Goal: Transaction & Acquisition: Download file/media

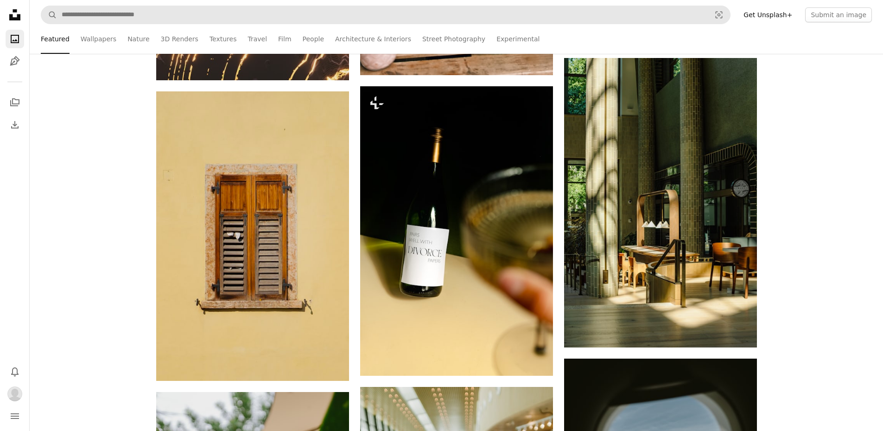
scroll to position [37332, 0]
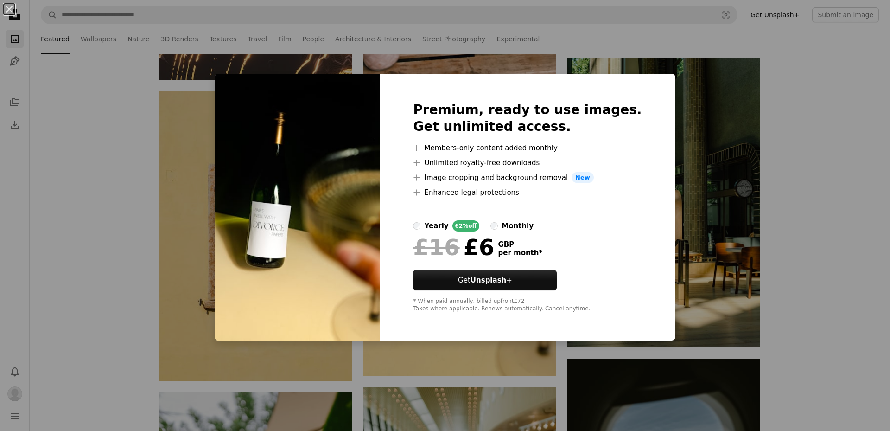
click at [879, 145] on div "An X shape Premium, ready to use images. Get unlimited access. A plus sign Memb…" at bounding box center [445, 215] width 890 height 431
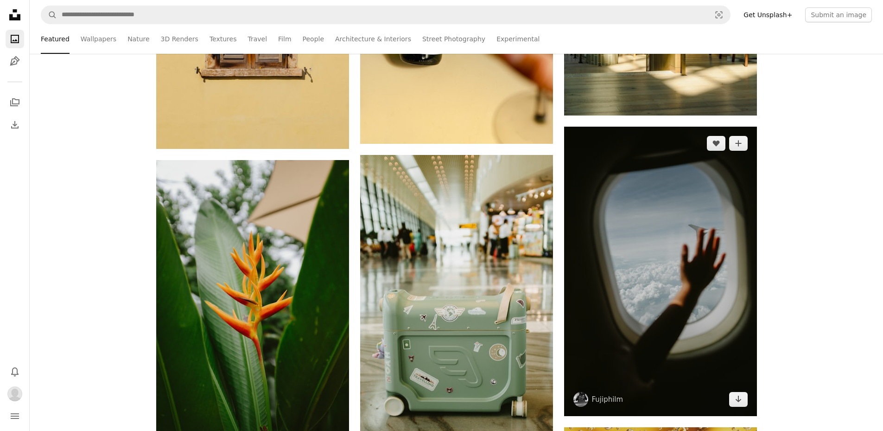
scroll to position [37657, 0]
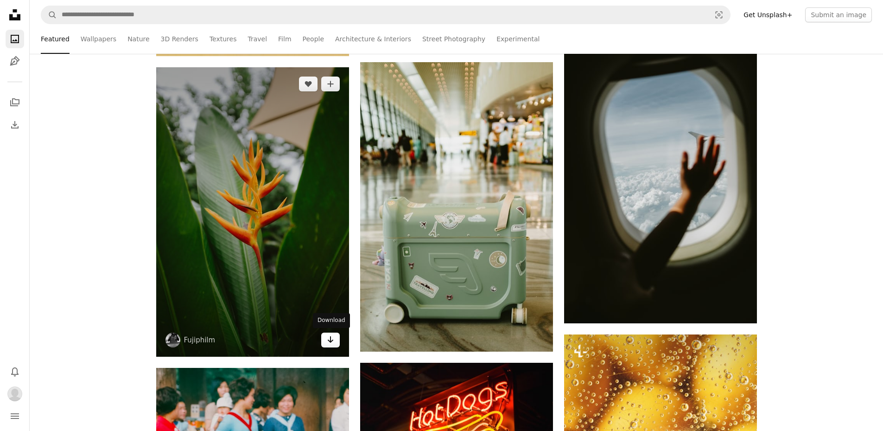
click at [331, 340] on icon "Download" at bounding box center [330, 339] width 6 height 6
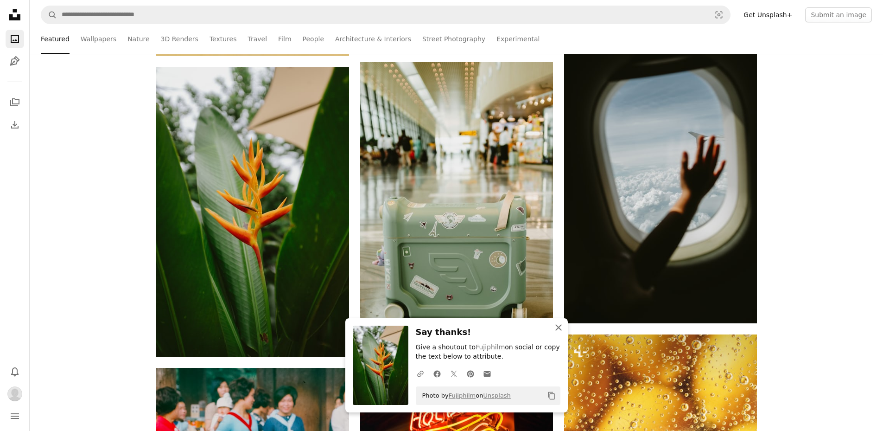
click at [557, 326] on icon "An X shape" at bounding box center [558, 327] width 11 height 11
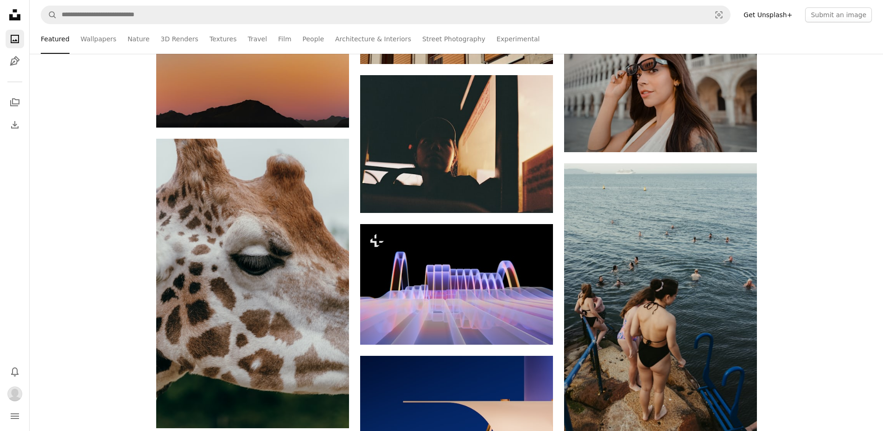
scroll to position [39790, 0]
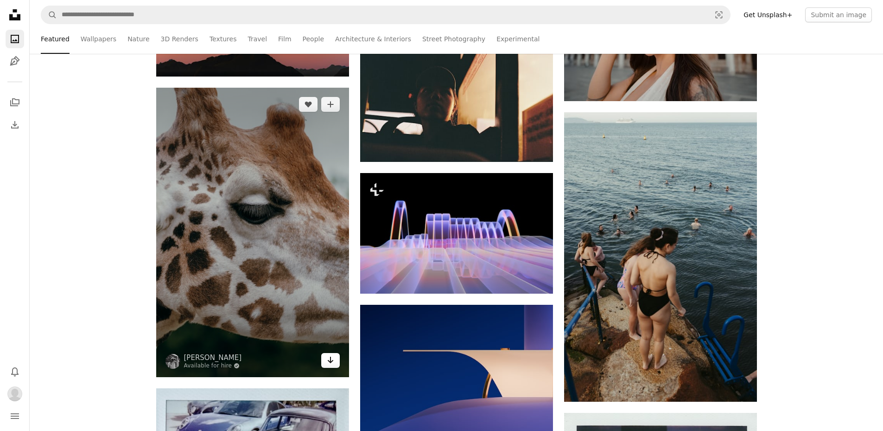
click at [332, 358] on icon "Arrow pointing down" at bounding box center [330, 359] width 7 height 11
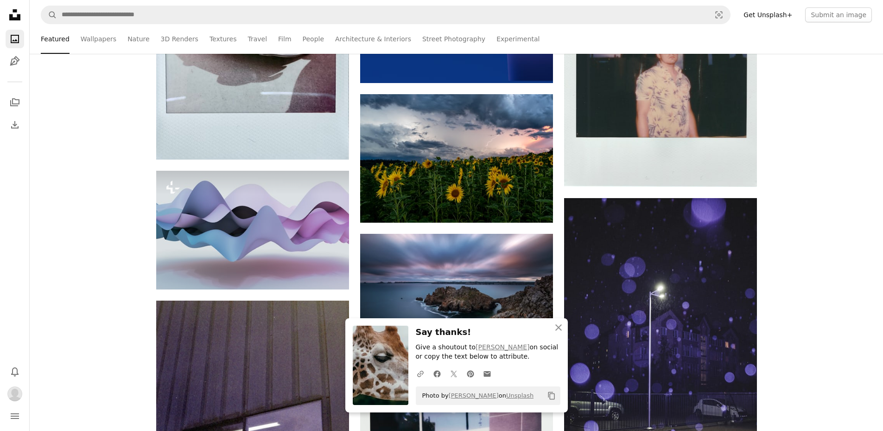
scroll to position [40254, 0]
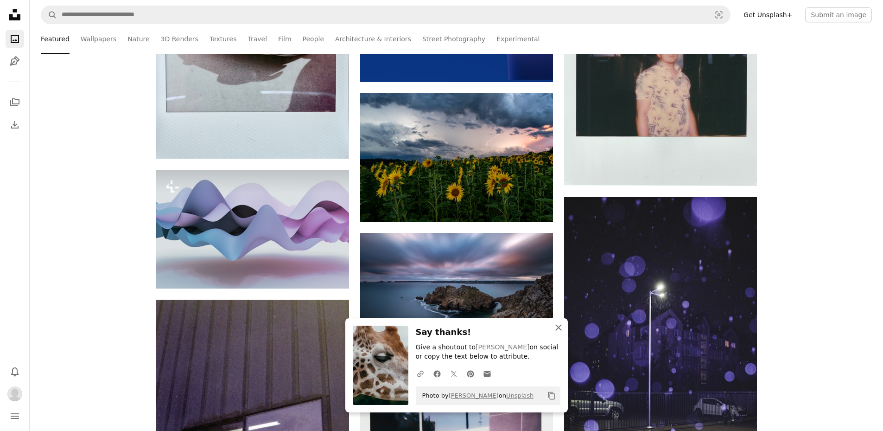
click at [558, 326] on icon "button" at bounding box center [559, 327] width 6 height 6
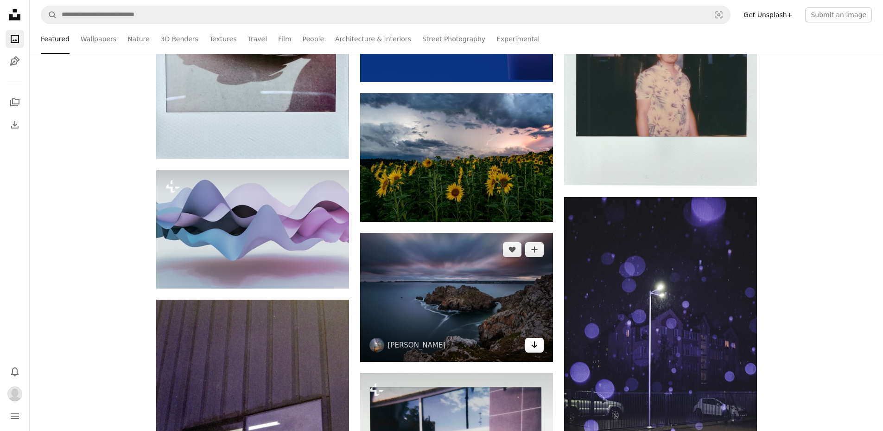
click at [535, 344] on icon "Arrow pointing down" at bounding box center [534, 344] width 7 height 11
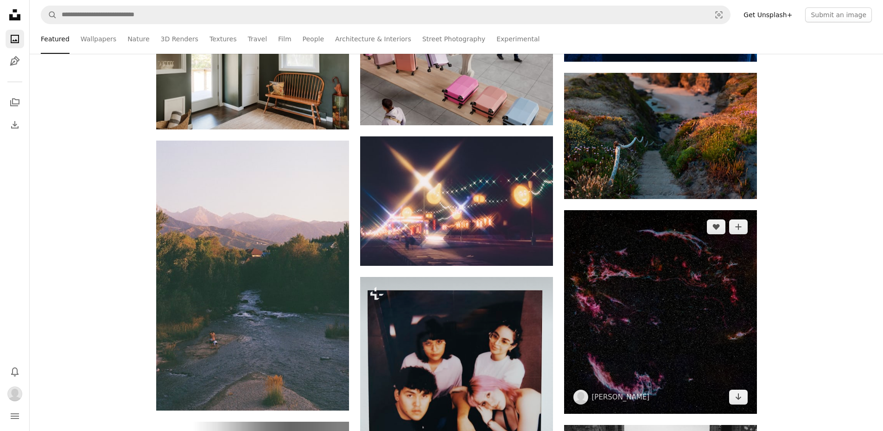
scroll to position [41181, 0]
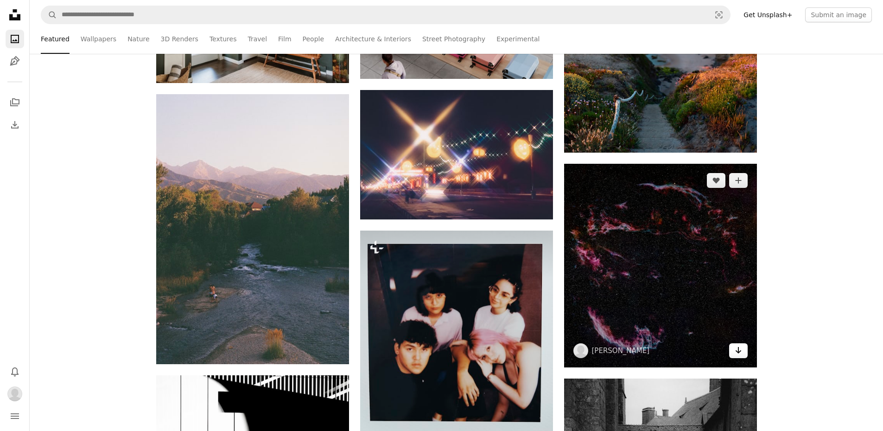
click at [738, 349] on icon "Download" at bounding box center [738, 350] width 6 height 6
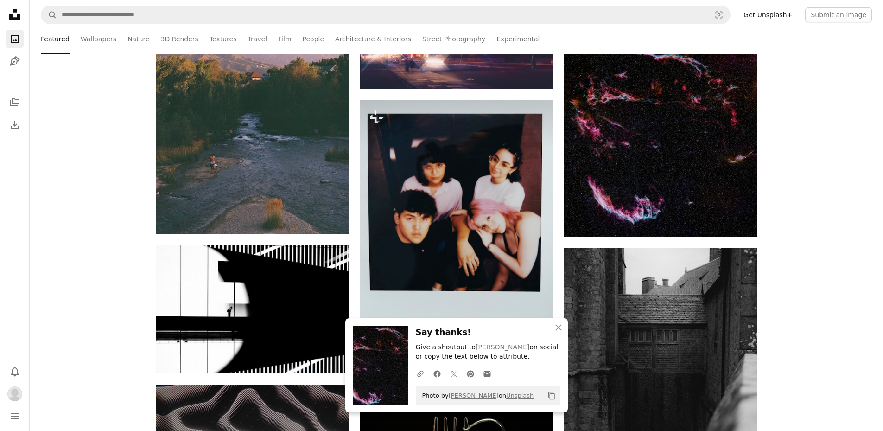
scroll to position [41320, 0]
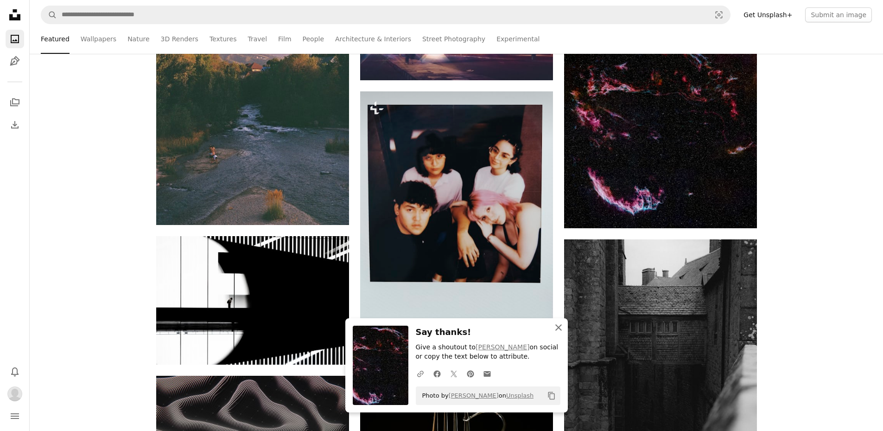
click at [556, 330] on icon "button" at bounding box center [559, 327] width 6 height 6
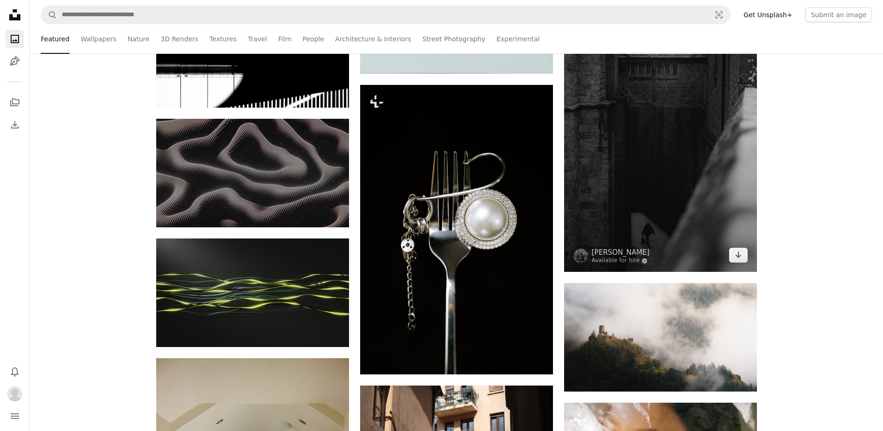
scroll to position [41598, 0]
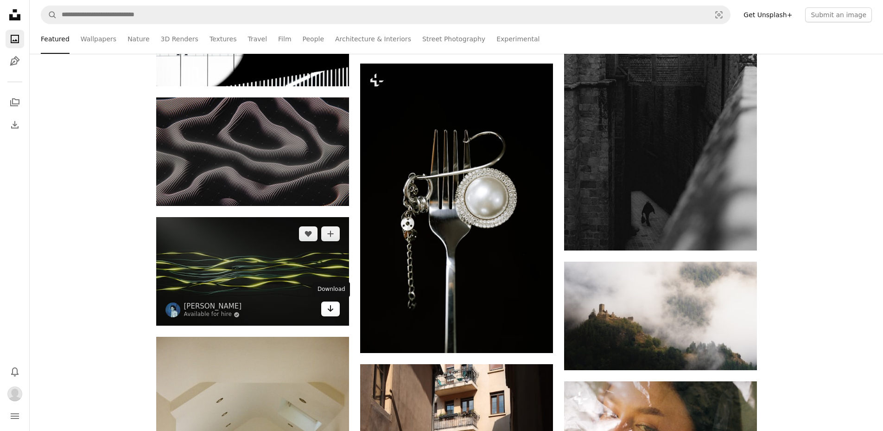
click at [329, 308] on icon "Download" at bounding box center [330, 308] width 6 height 6
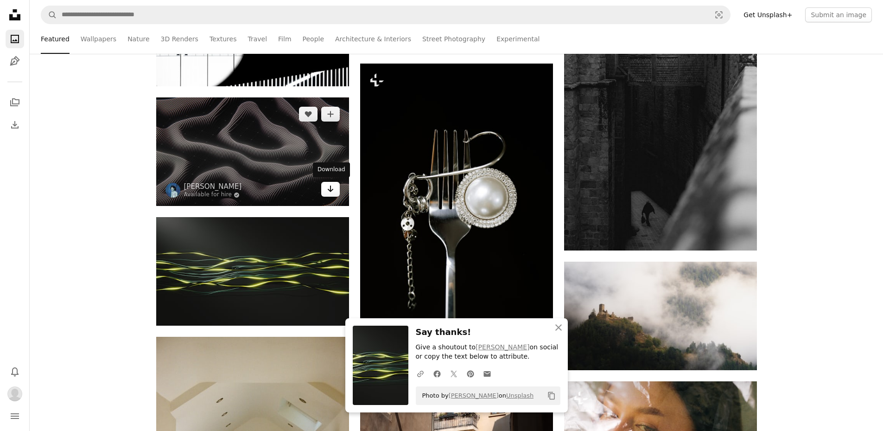
drag, startPoint x: 334, startPoint y: 189, endPoint x: 339, endPoint y: 189, distance: 5.6
click at [335, 189] on link "Arrow pointing down" at bounding box center [330, 189] width 19 height 15
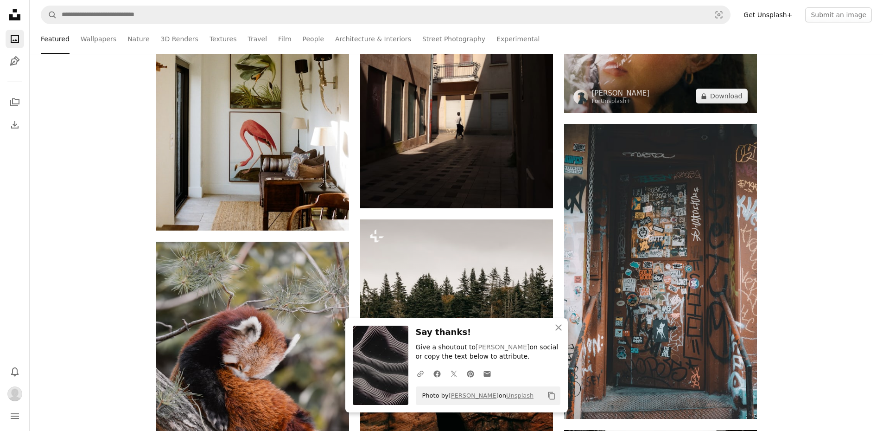
scroll to position [42062, 0]
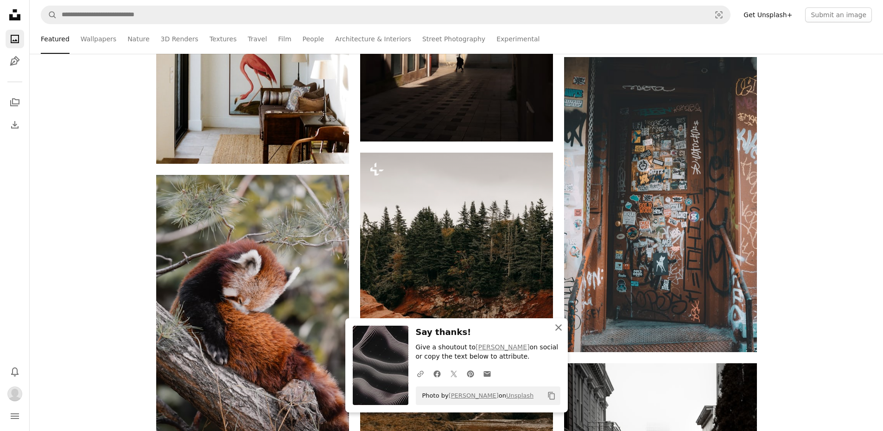
click at [562, 327] on icon "An X shape" at bounding box center [558, 327] width 11 height 11
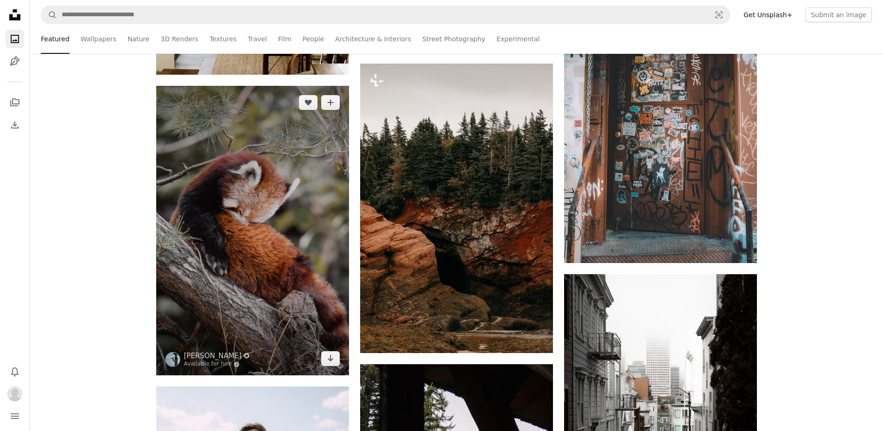
scroll to position [42155, 0]
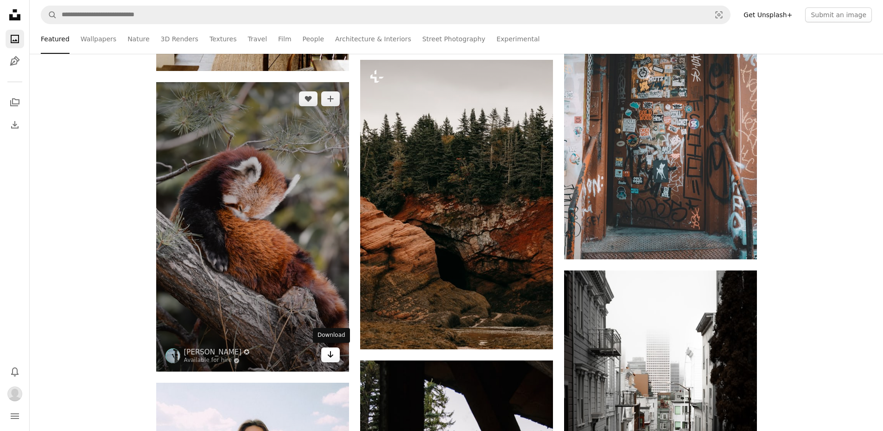
click at [328, 354] on icon "Arrow pointing down" at bounding box center [330, 354] width 7 height 11
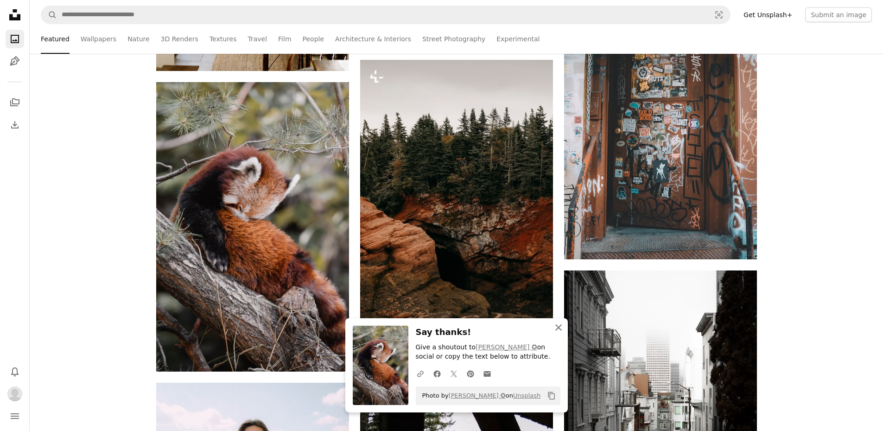
click at [560, 327] on icon "An X shape" at bounding box center [558, 327] width 11 height 11
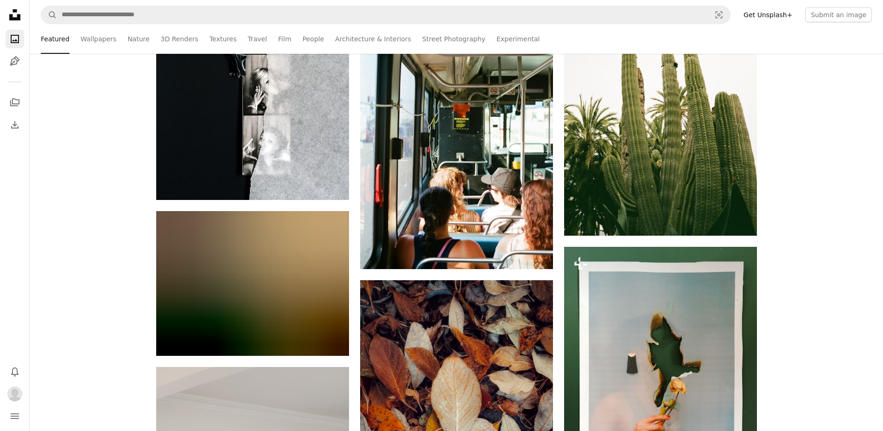
scroll to position [43546, 0]
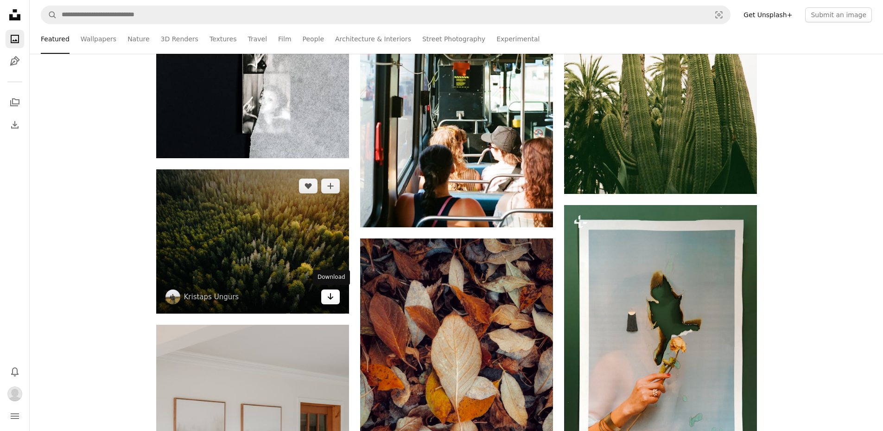
click at [332, 294] on icon "Arrow pointing down" at bounding box center [330, 296] width 7 height 11
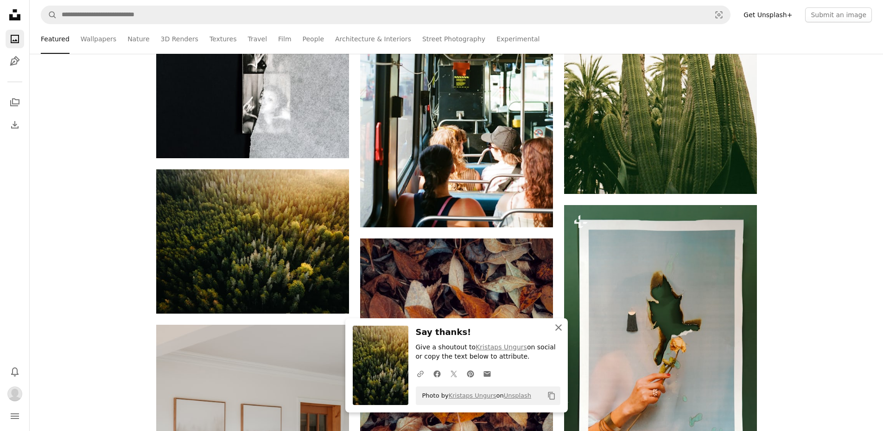
click at [558, 328] on icon "button" at bounding box center [559, 327] width 6 height 6
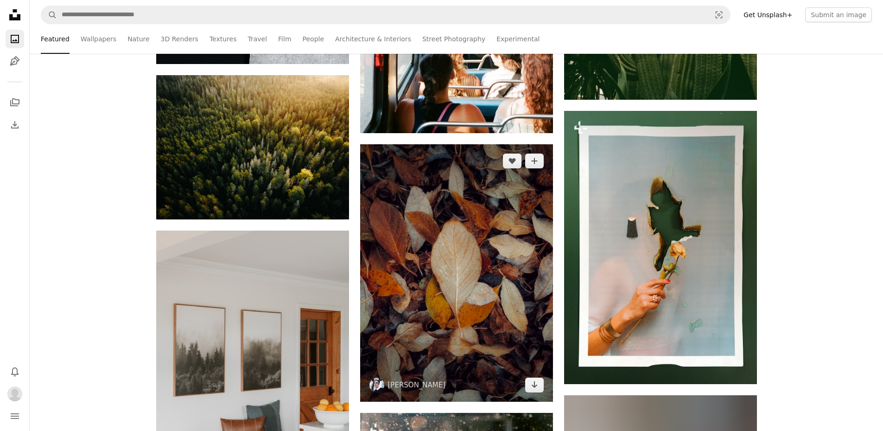
scroll to position [43685, 0]
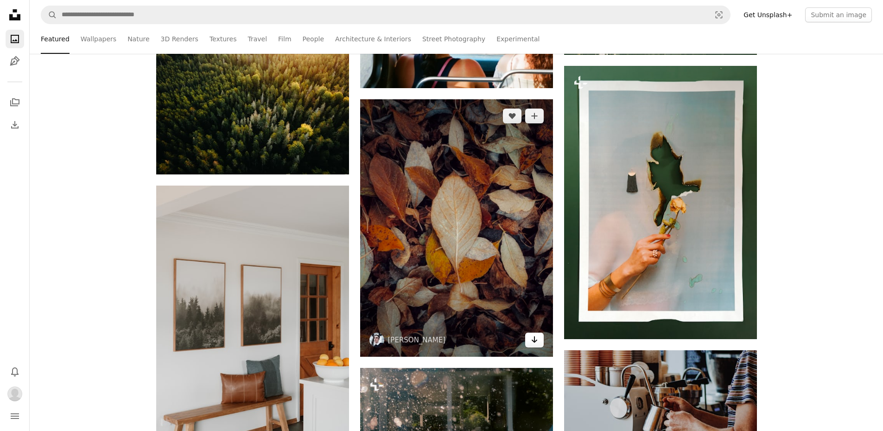
click at [537, 339] on icon "Arrow pointing down" at bounding box center [534, 339] width 7 height 11
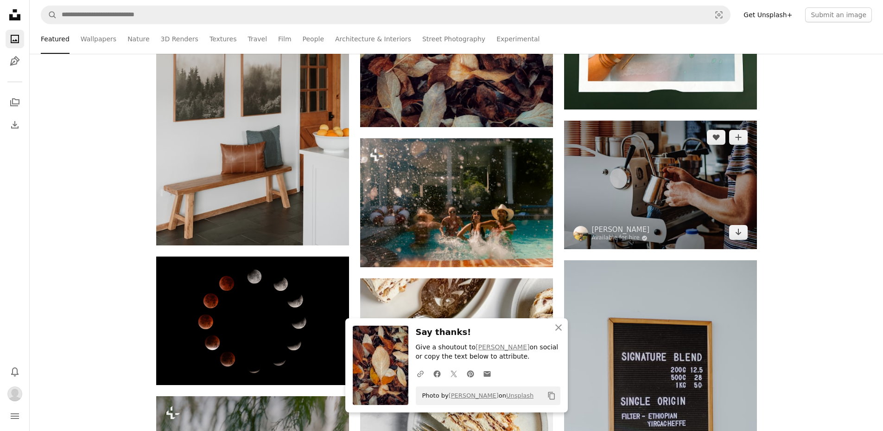
scroll to position [43917, 0]
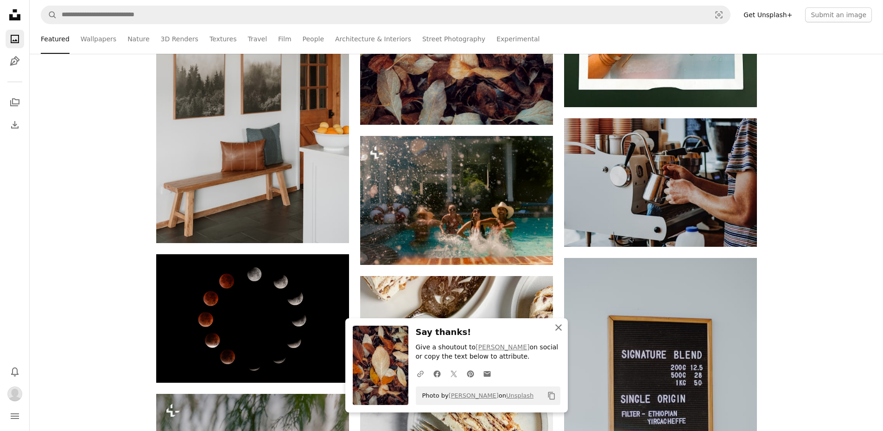
click at [556, 328] on icon "An X shape" at bounding box center [558, 327] width 11 height 11
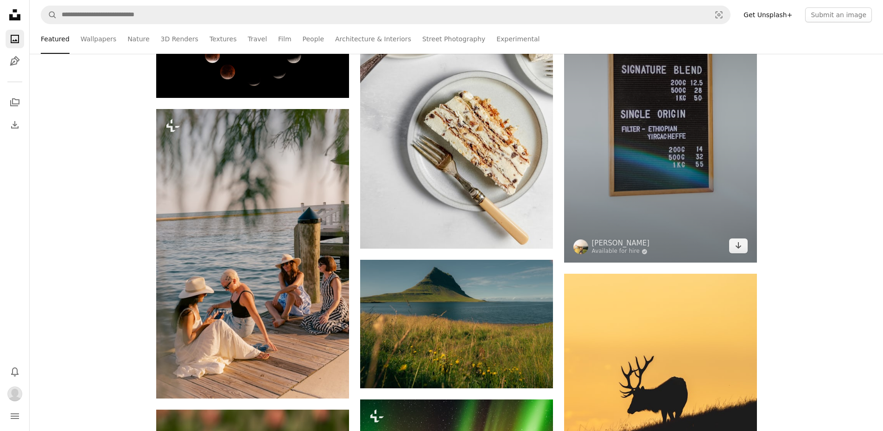
scroll to position [44334, 0]
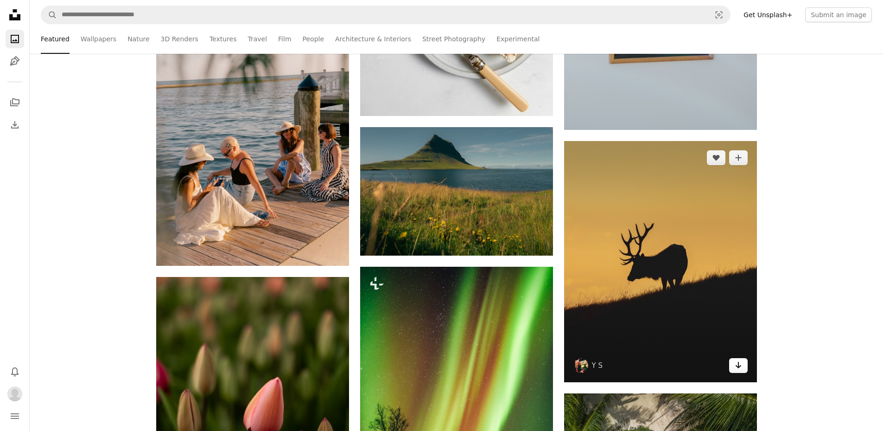
click at [737, 362] on icon "Arrow pointing down" at bounding box center [738, 364] width 7 height 11
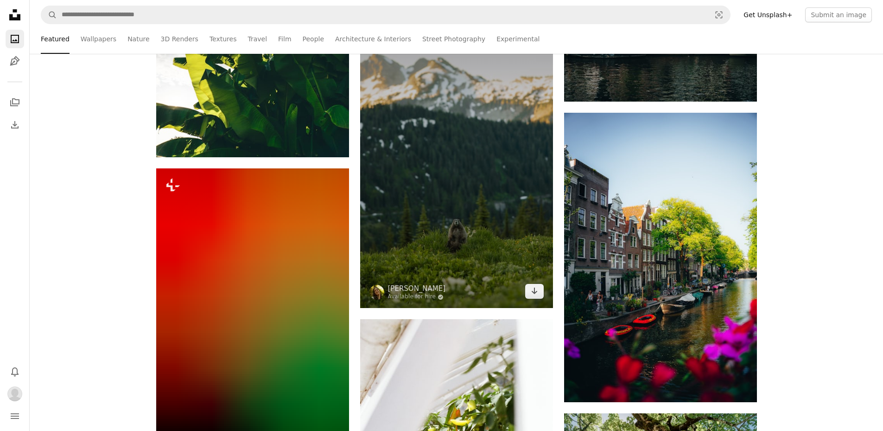
scroll to position [45123, 0]
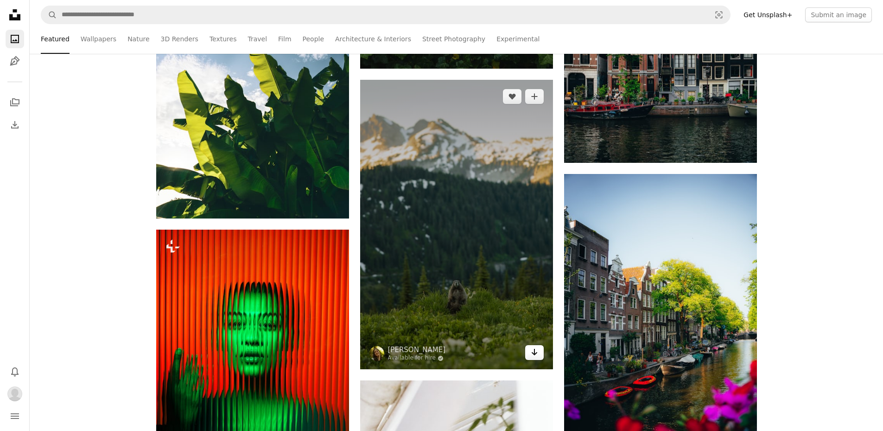
click at [533, 354] on icon "Download" at bounding box center [534, 352] width 6 height 6
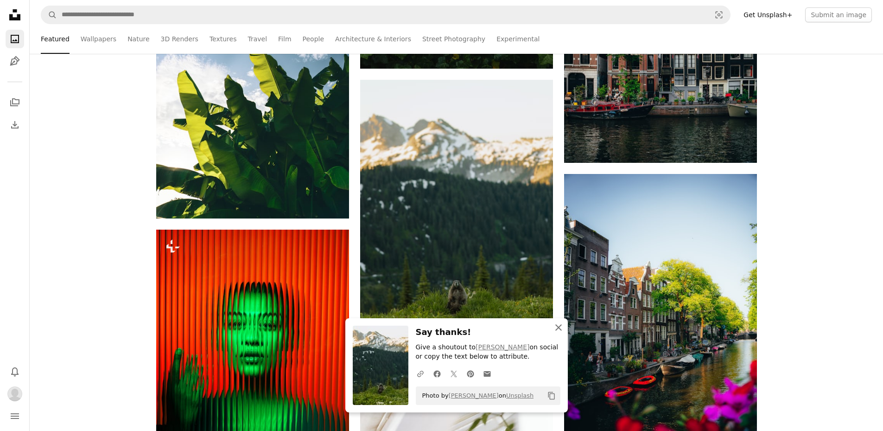
click at [556, 325] on icon "An X shape" at bounding box center [558, 327] width 11 height 11
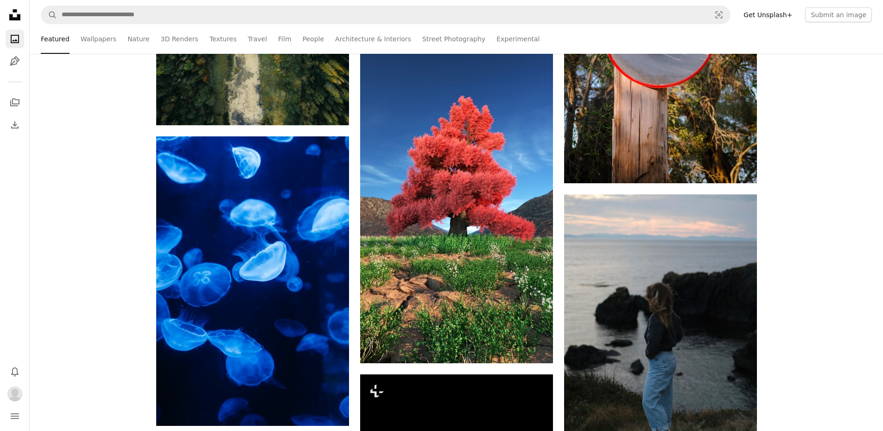
scroll to position [46096, 0]
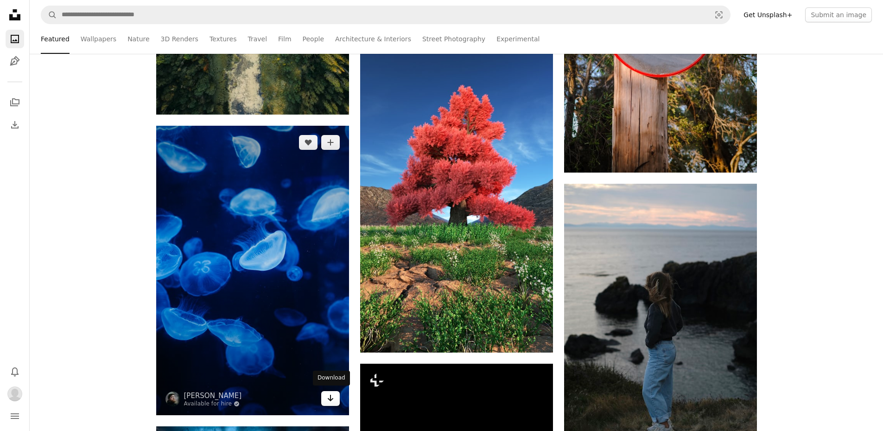
click at [326, 396] on link "Arrow pointing down" at bounding box center [330, 398] width 19 height 15
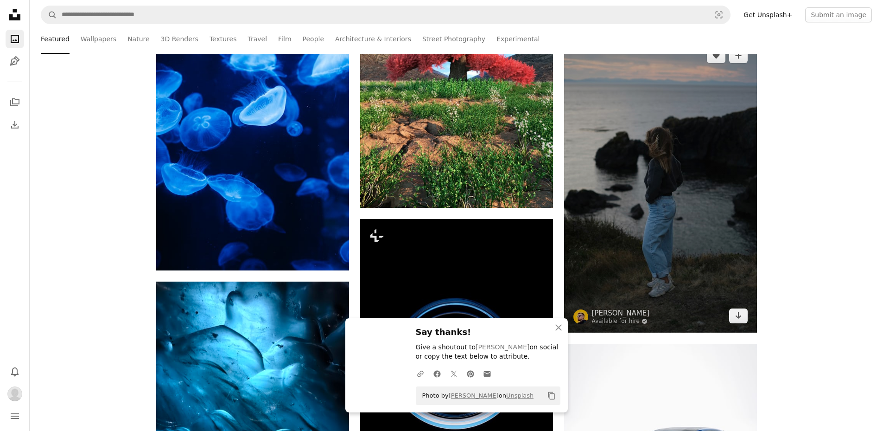
scroll to position [46282, 0]
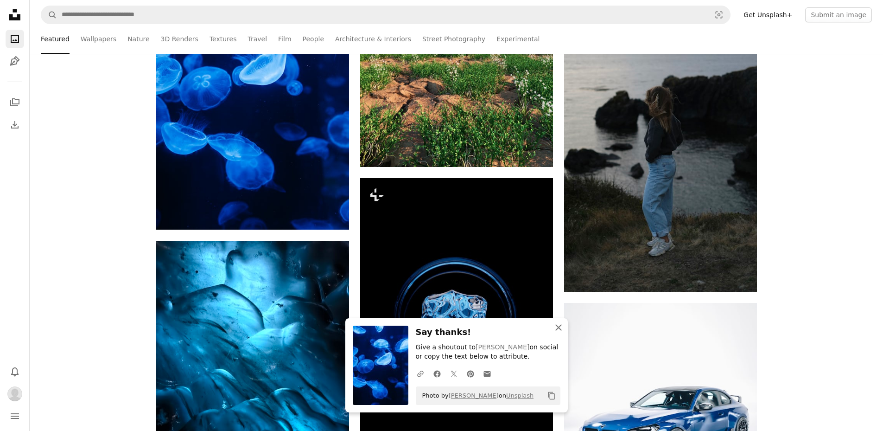
click at [560, 328] on icon "button" at bounding box center [559, 327] width 6 height 6
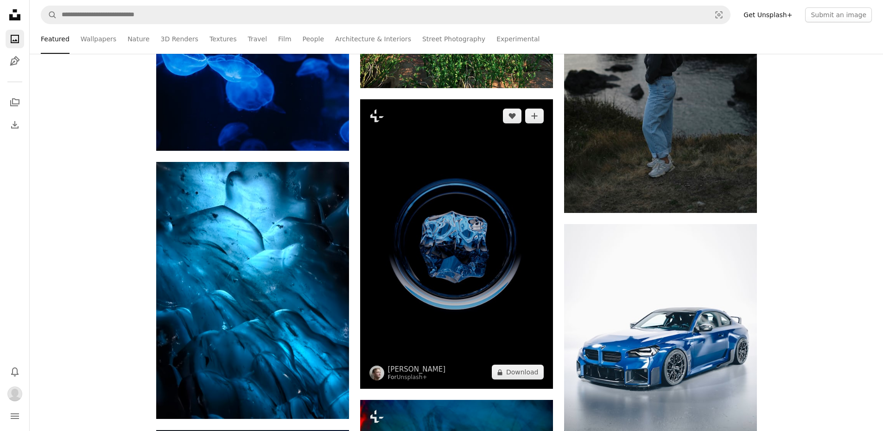
scroll to position [46421, 0]
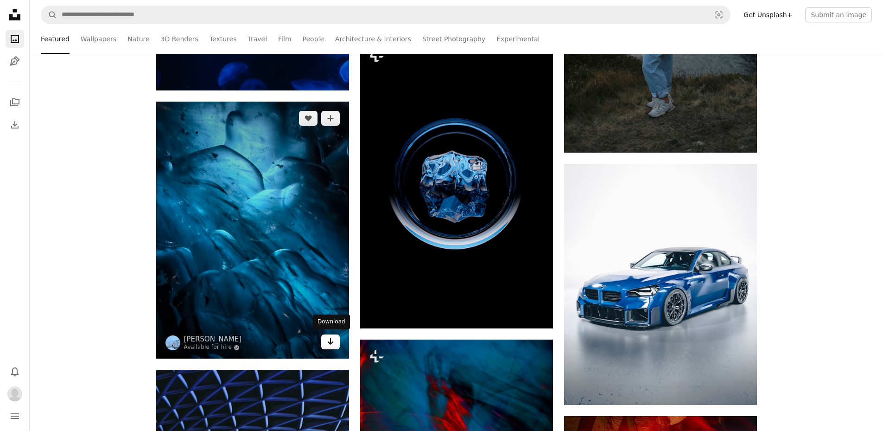
click at [330, 342] on icon "Download" at bounding box center [330, 341] width 6 height 6
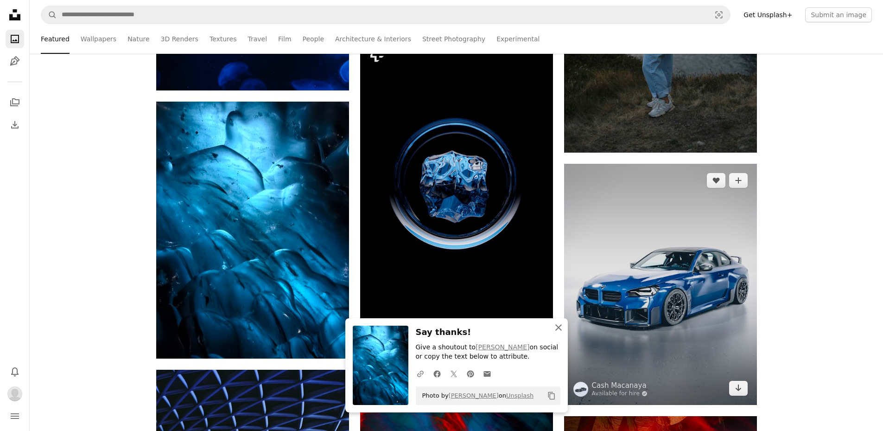
drag, startPoint x: 558, startPoint y: 327, endPoint x: 587, endPoint y: 290, distance: 47.2
click at [558, 327] on icon "button" at bounding box center [559, 327] width 6 height 6
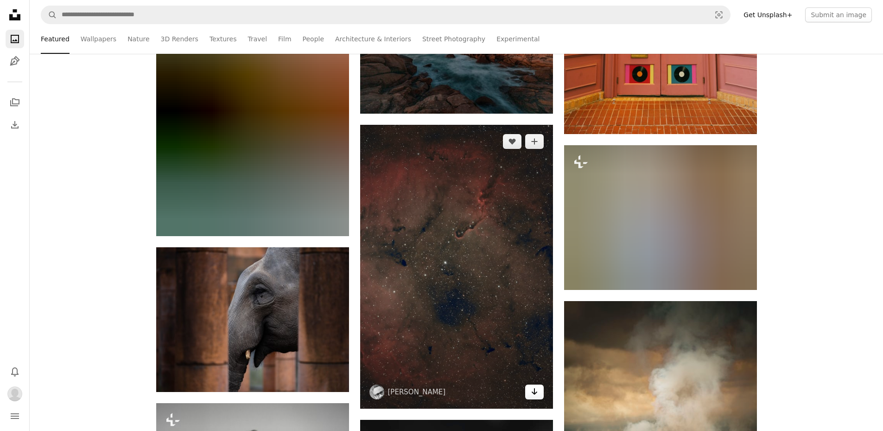
scroll to position [49991, 0]
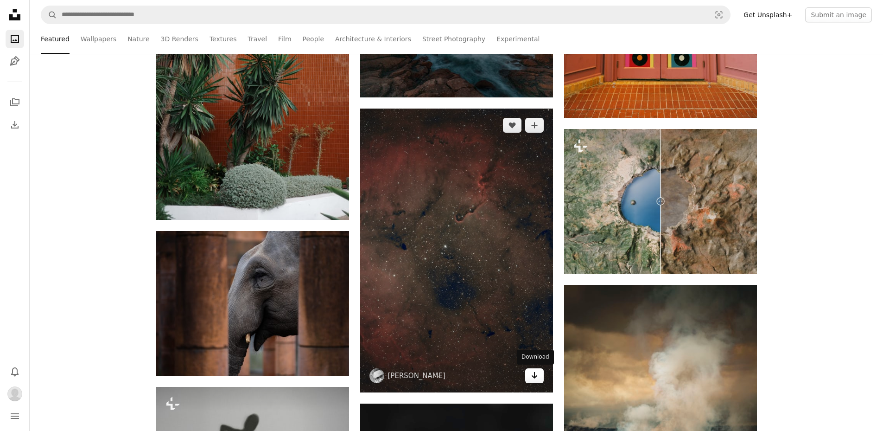
click at [534, 376] on icon "Arrow pointing down" at bounding box center [534, 375] width 7 height 11
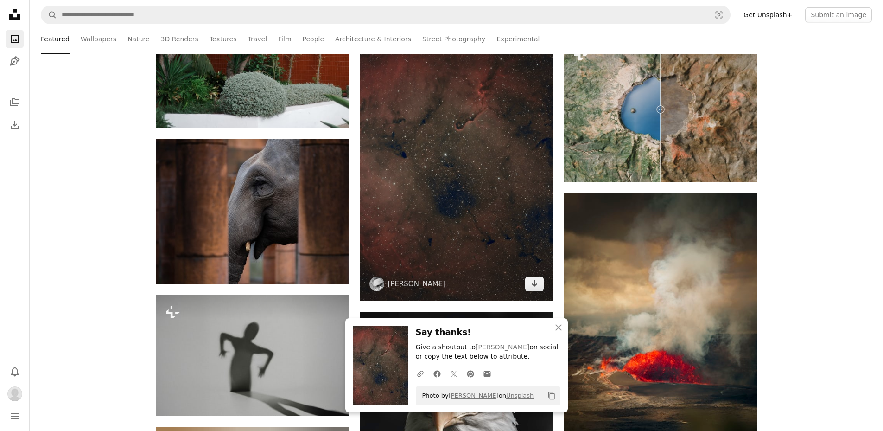
scroll to position [50084, 0]
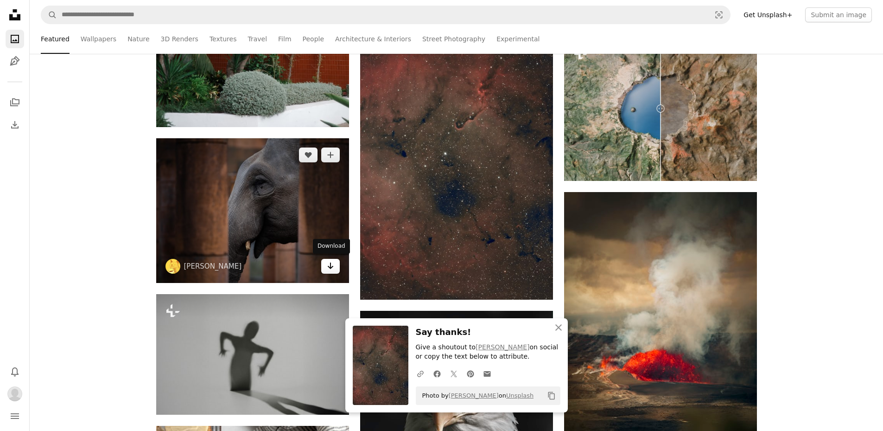
click at [329, 262] on icon "Arrow pointing down" at bounding box center [330, 265] width 7 height 11
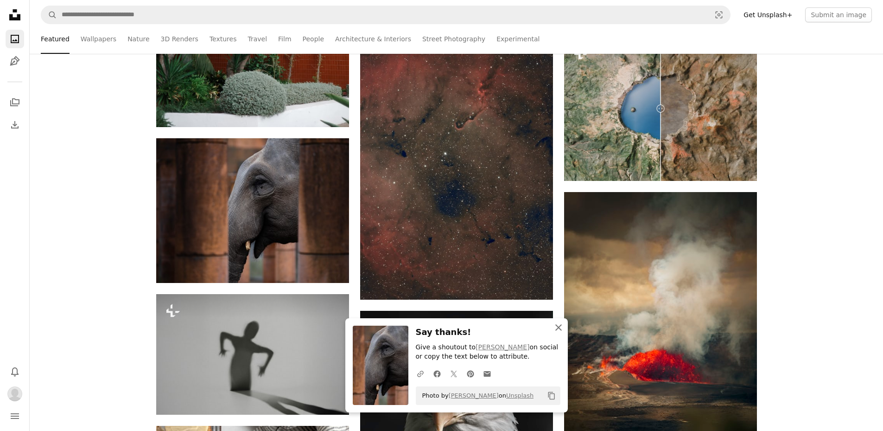
click at [557, 328] on icon "An X shape" at bounding box center [558, 327] width 11 height 11
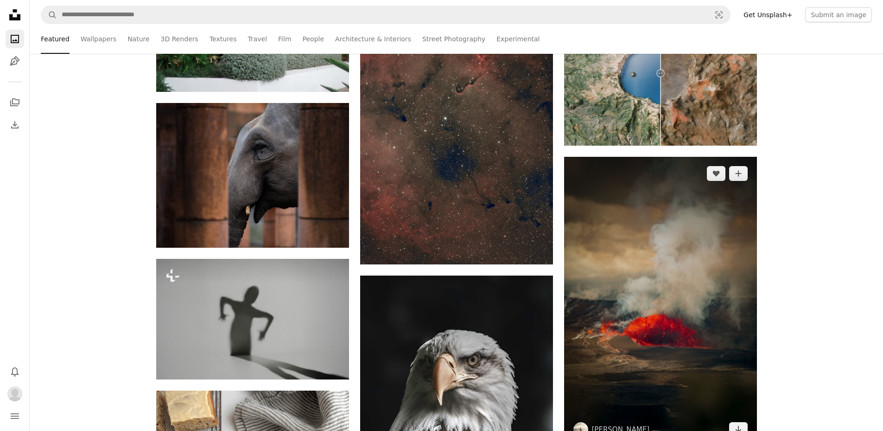
scroll to position [50223, 0]
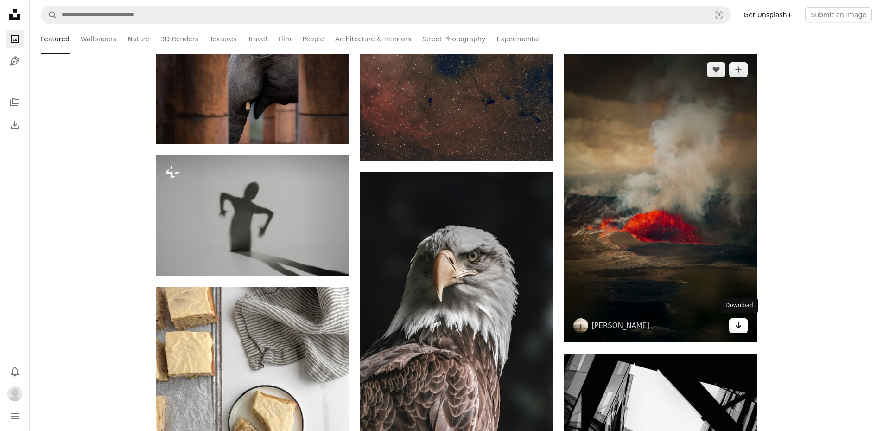
click at [738, 325] on icon "Download" at bounding box center [738, 325] width 6 height 6
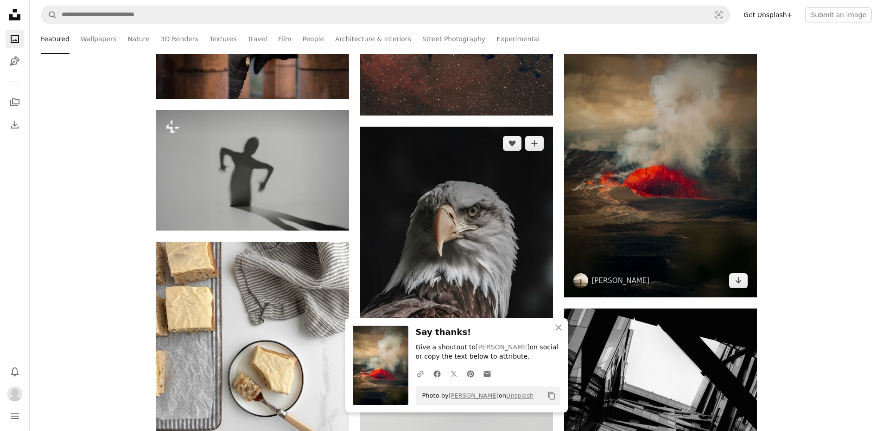
scroll to position [50316, 0]
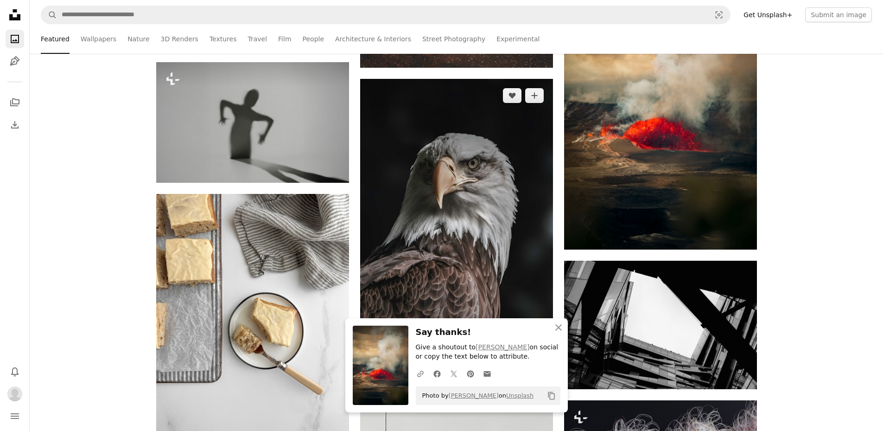
click at [536, 235] on img at bounding box center [456, 211] width 193 height 265
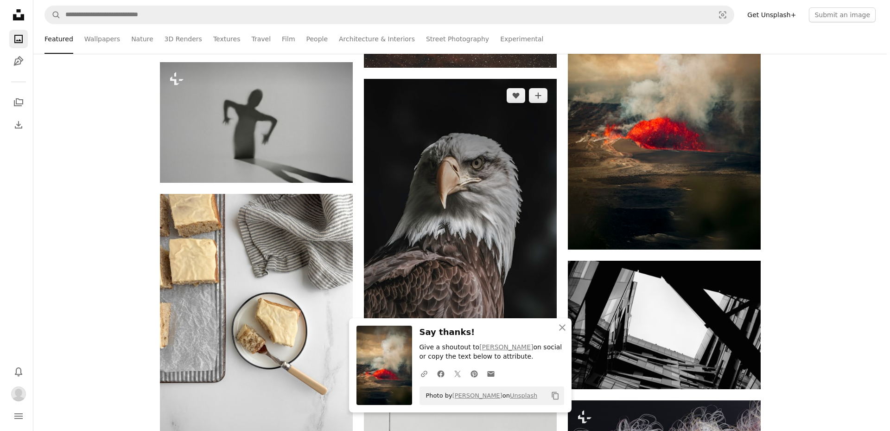
scroll to position [50409, 0]
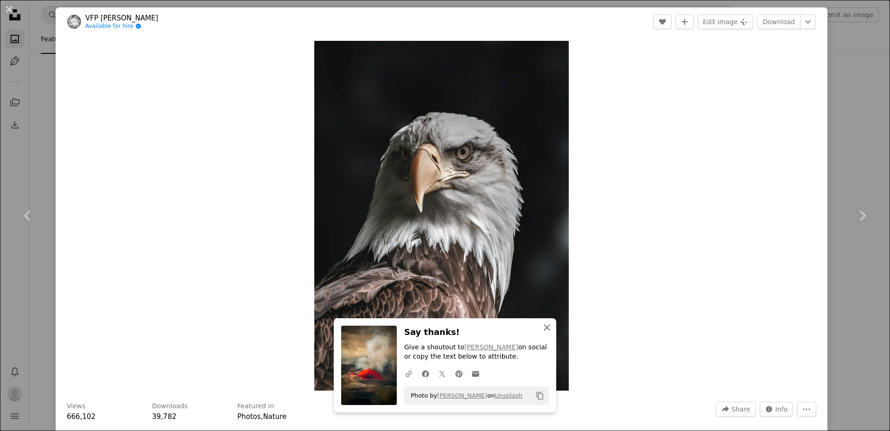
click at [544, 327] on icon "button" at bounding box center [547, 327] width 6 height 6
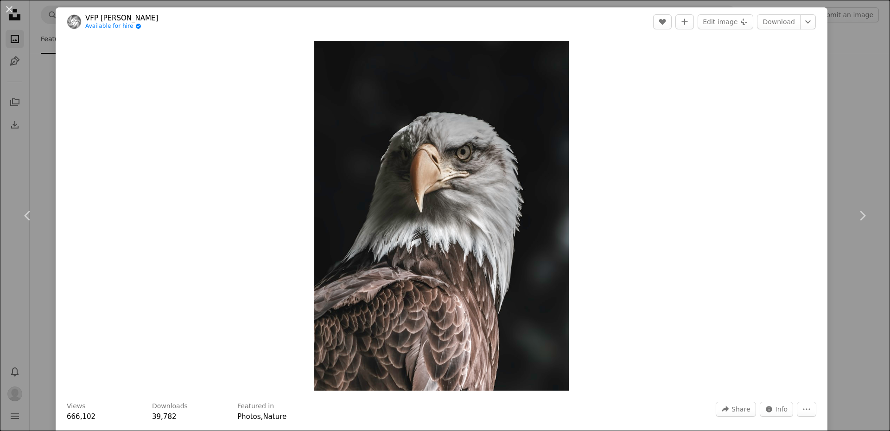
click at [848, 105] on div "An X shape Chevron left Chevron right VFP Fineart Available for hire A checkmar…" at bounding box center [445, 215] width 890 height 431
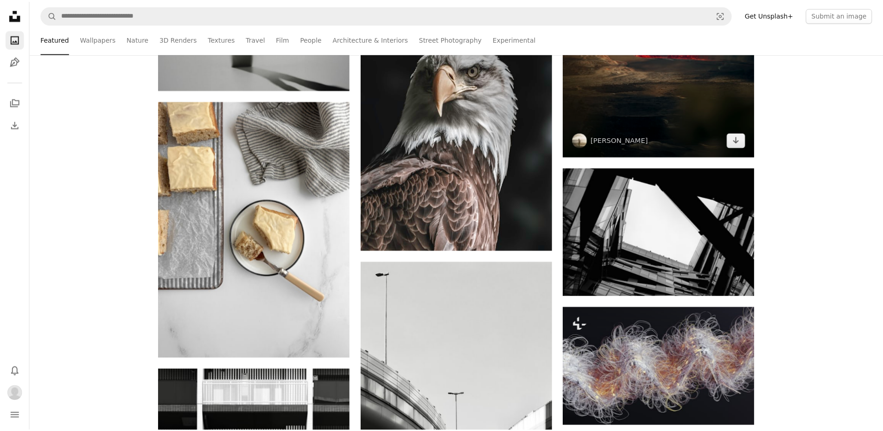
scroll to position [50316, 0]
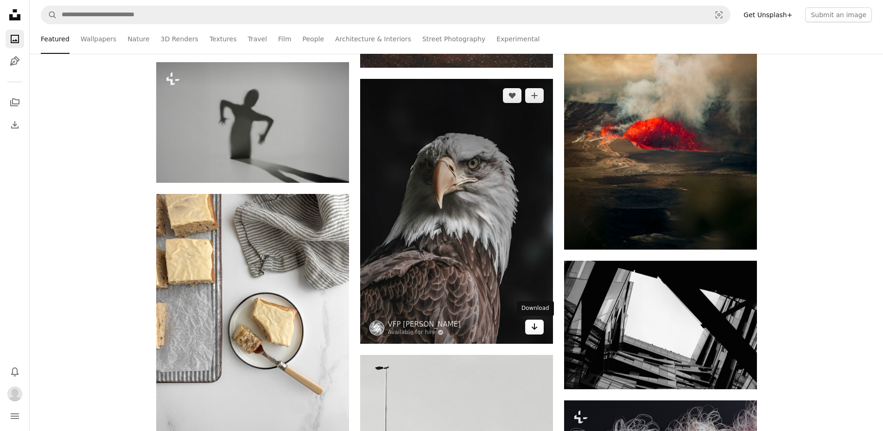
click at [536, 328] on icon "Arrow pointing down" at bounding box center [534, 326] width 7 height 11
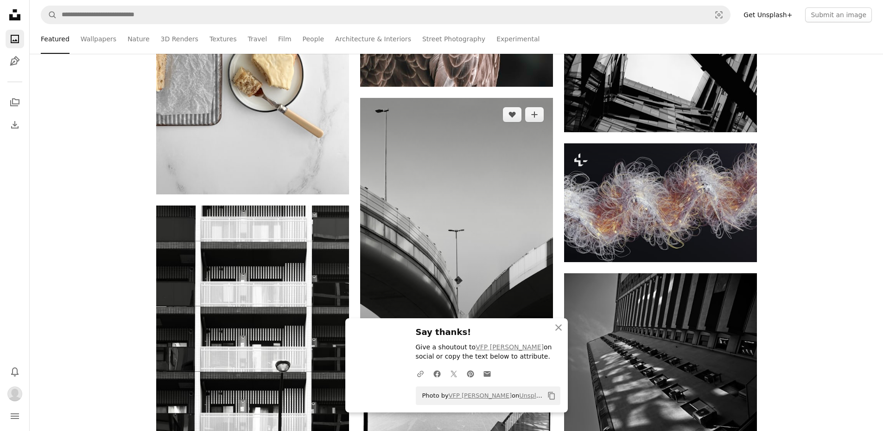
scroll to position [50594, 0]
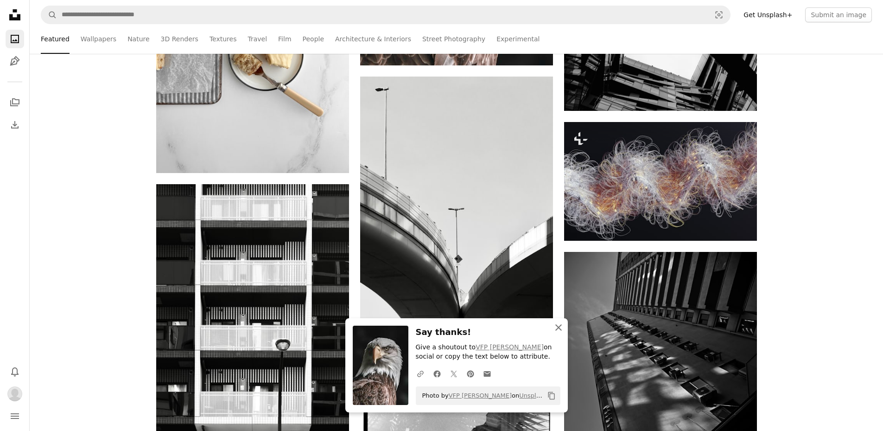
click at [560, 326] on icon "button" at bounding box center [559, 327] width 6 height 6
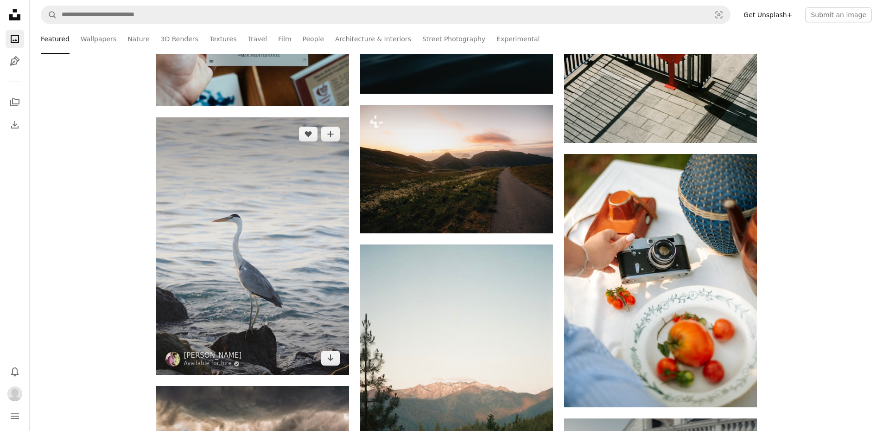
scroll to position [53191, 0]
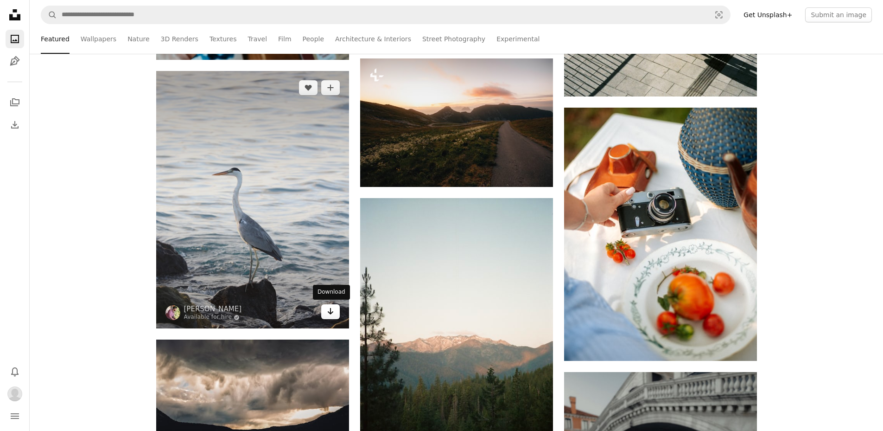
click at [328, 311] on icon "Download" at bounding box center [330, 311] width 6 height 6
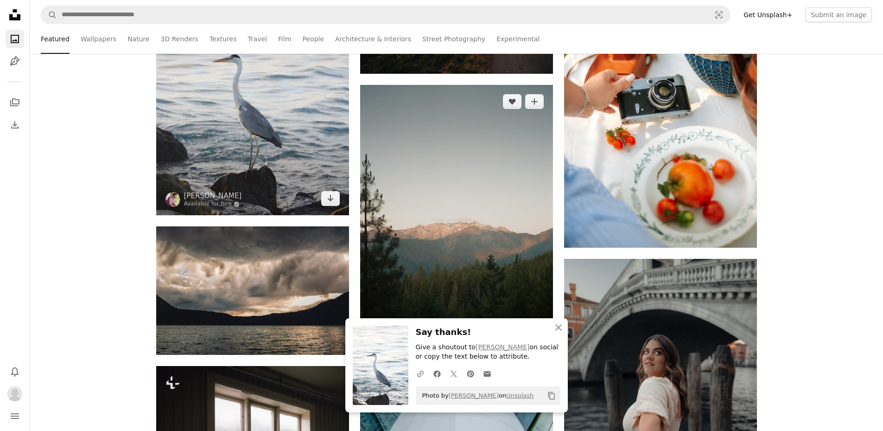
scroll to position [53469, 0]
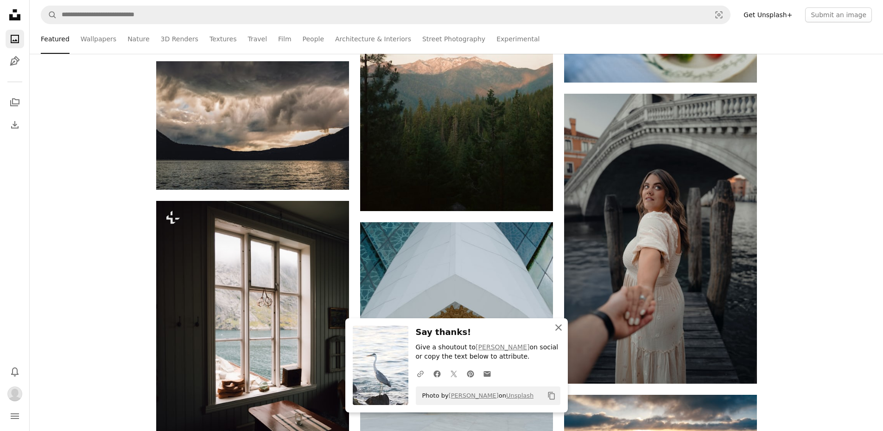
click at [560, 326] on icon "button" at bounding box center [559, 327] width 6 height 6
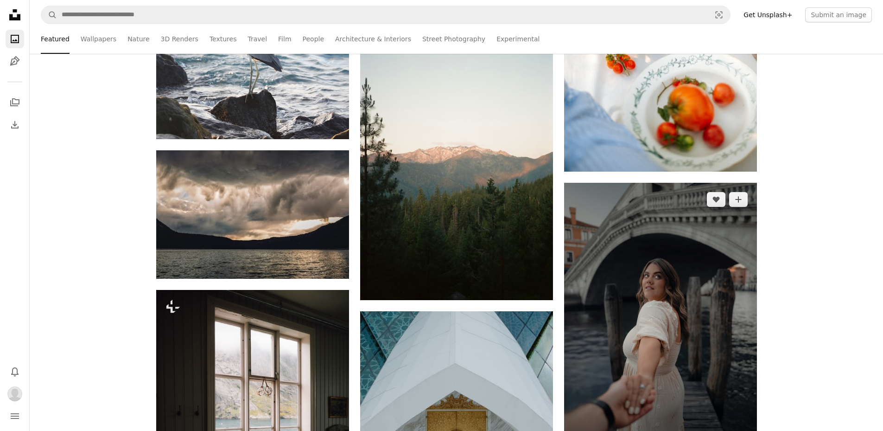
scroll to position [53376, 0]
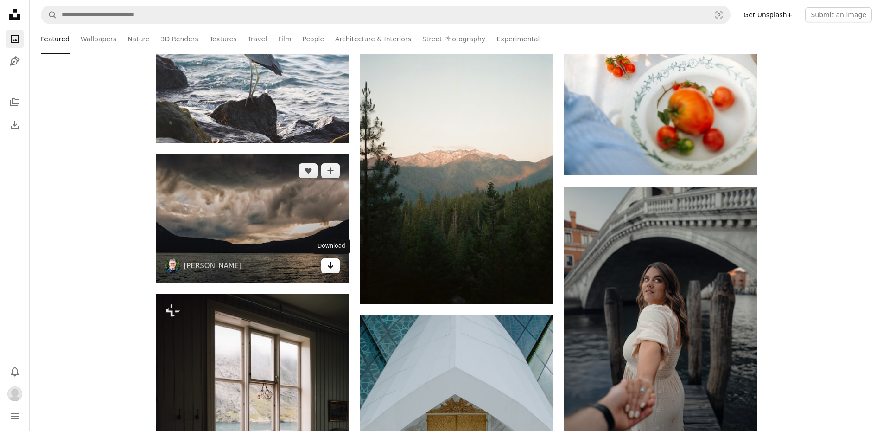
click at [331, 270] on link "Arrow pointing down" at bounding box center [330, 265] width 19 height 15
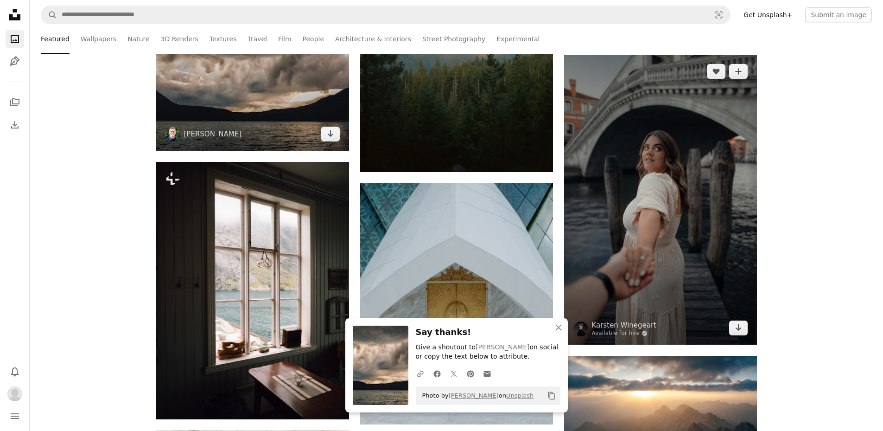
scroll to position [53562, 0]
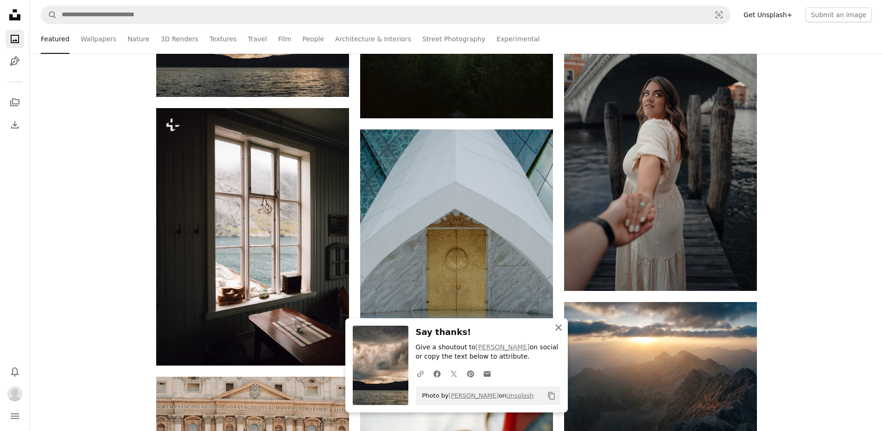
click at [557, 328] on icon "button" at bounding box center [559, 327] width 6 height 6
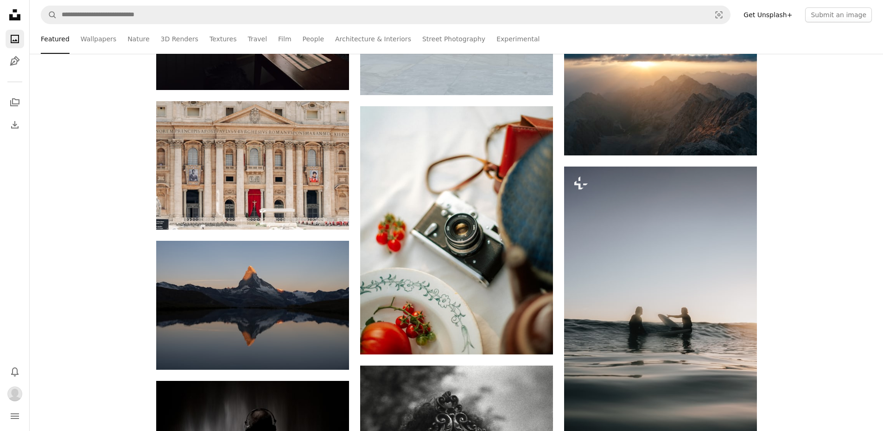
scroll to position [53840, 0]
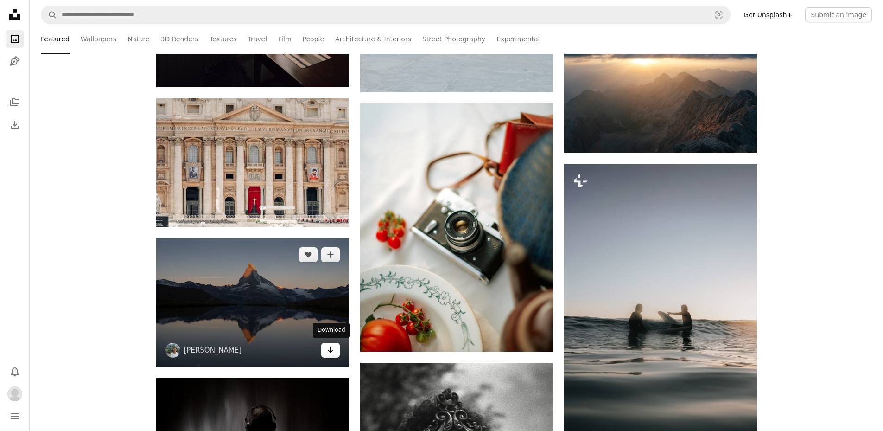
click at [329, 347] on icon "Arrow pointing down" at bounding box center [330, 349] width 7 height 11
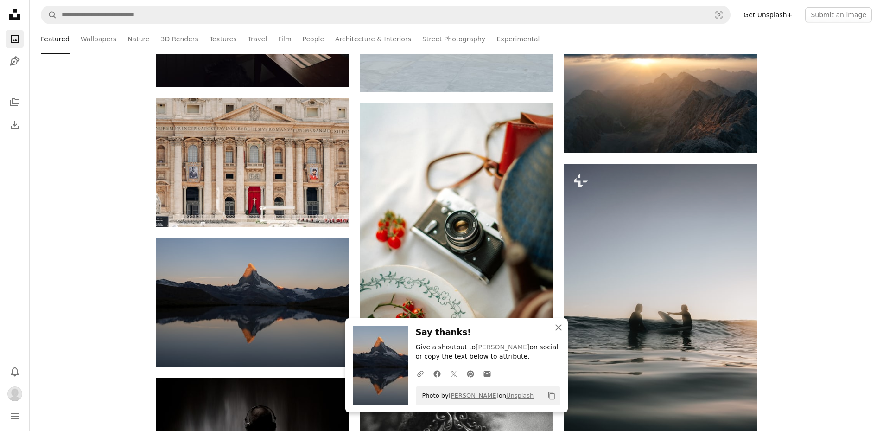
drag, startPoint x: 557, startPoint y: 326, endPoint x: 791, endPoint y: 265, distance: 241.0
click at [558, 326] on icon "button" at bounding box center [559, 327] width 6 height 6
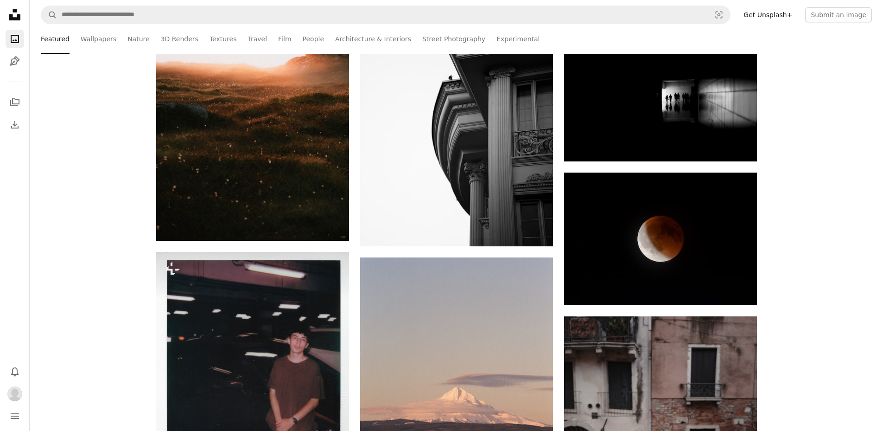
scroll to position [54582, 0]
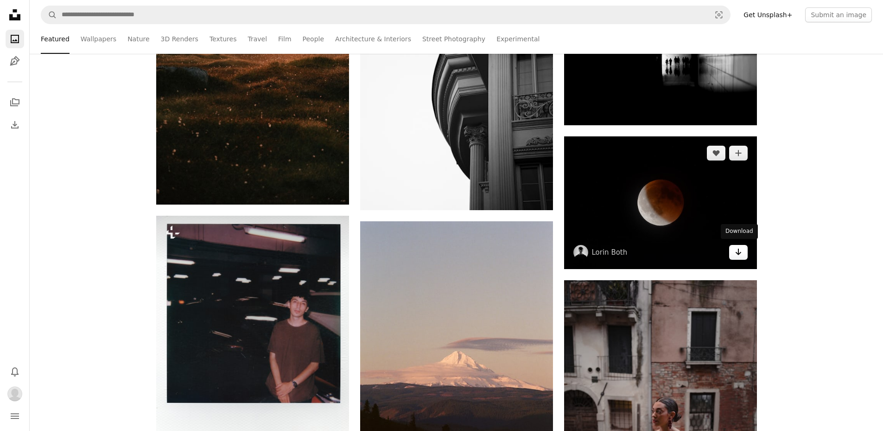
click at [738, 249] on icon "Download" at bounding box center [738, 252] width 6 height 6
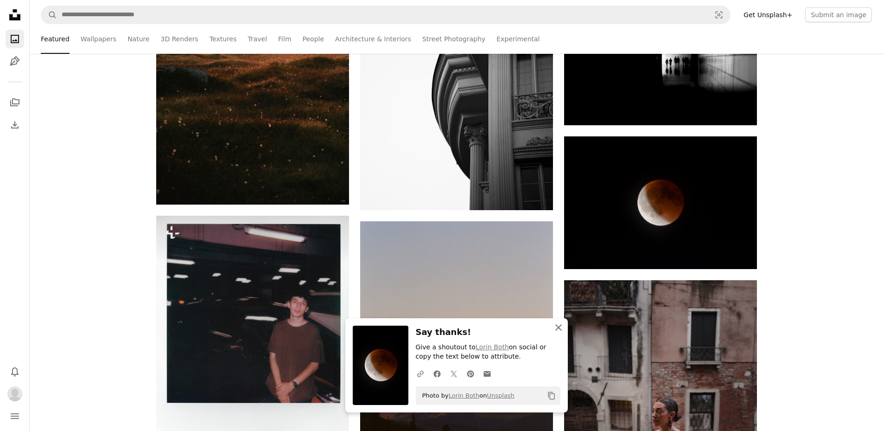
click at [557, 329] on icon "An X shape" at bounding box center [558, 327] width 11 height 11
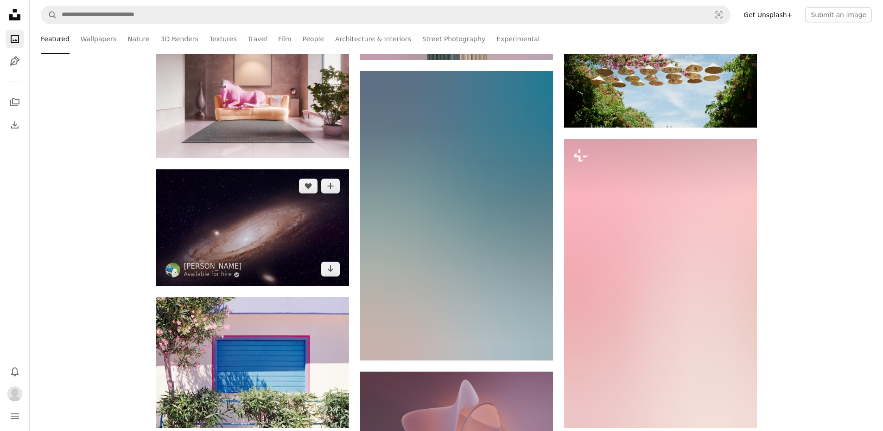
scroll to position [55602, 0]
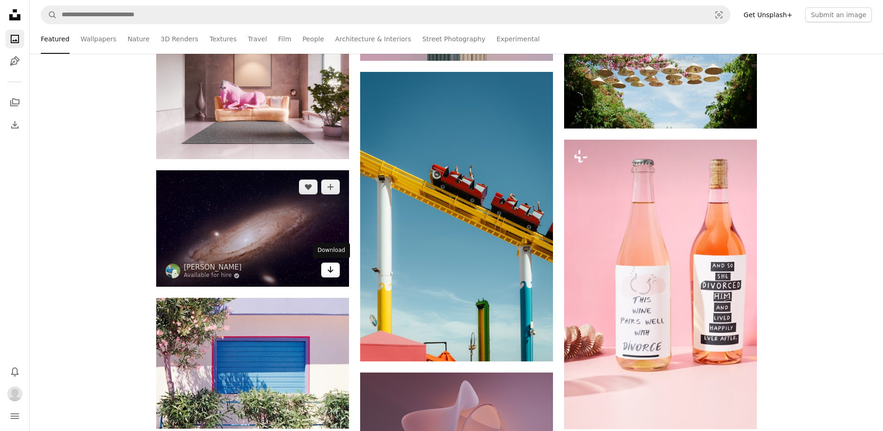
click at [329, 271] on icon "Arrow pointing down" at bounding box center [330, 269] width 7 height 11
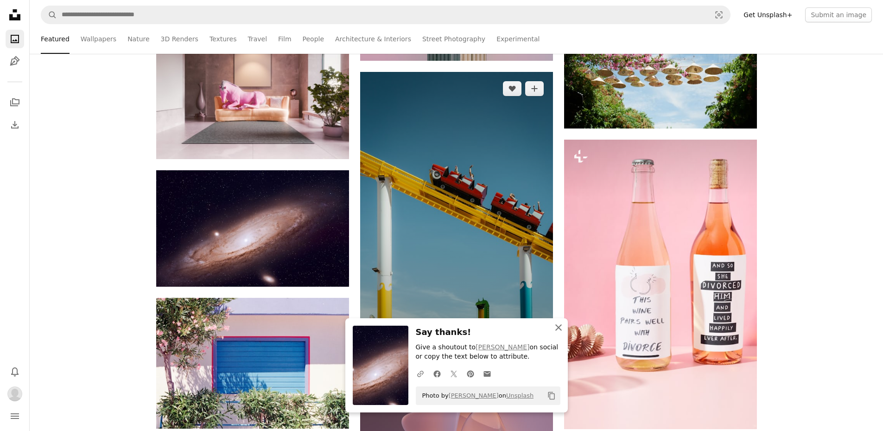
drag, startPoint x: 559, startPoint y: 326, endPoint x: 549, endPoint y: 286, distance: 42.0
click at [559, 326] on icon "button" at bounding box center [559, 327] width 6 height 6
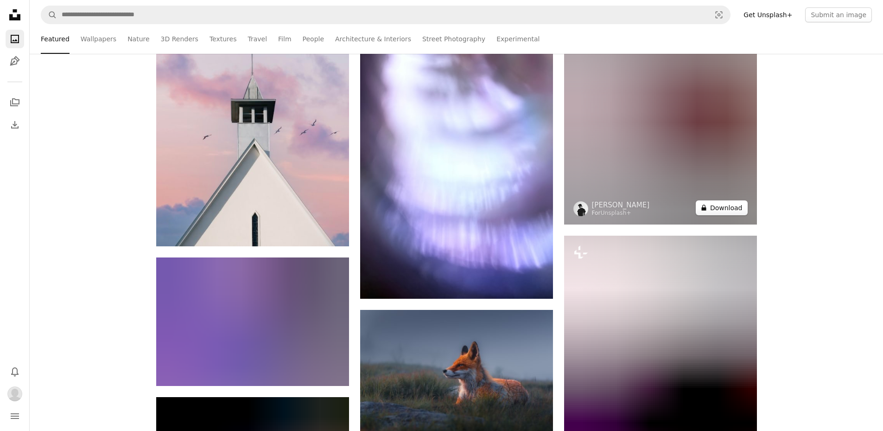
scroll to position [56112, 0]
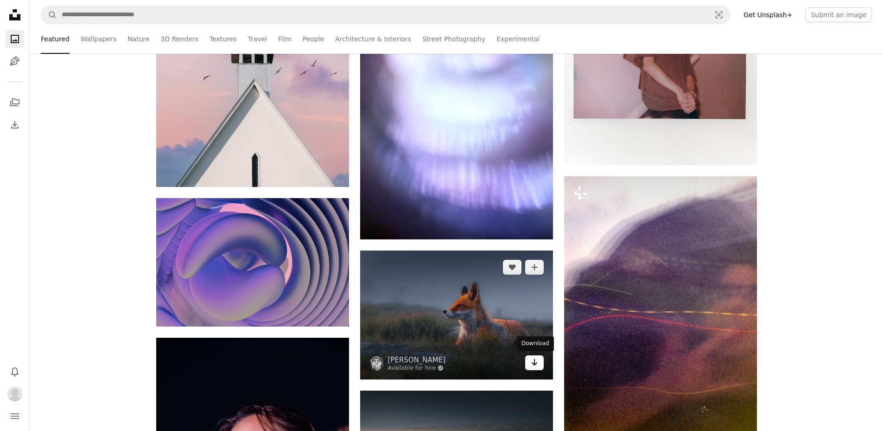
click at [531, 362] on icon "Arrow pointing down" at bounding box center [534, 362] width 7 height 11
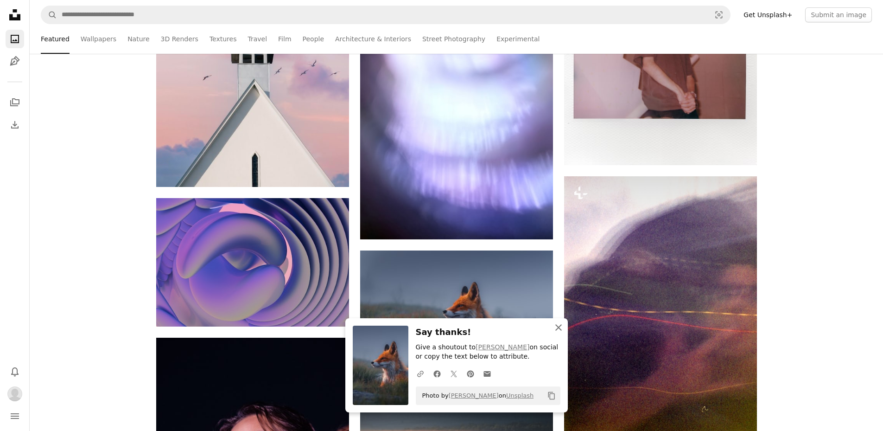
click at [558, 327] on icon "button" at bounding box center [559, 327] width 6 height 6
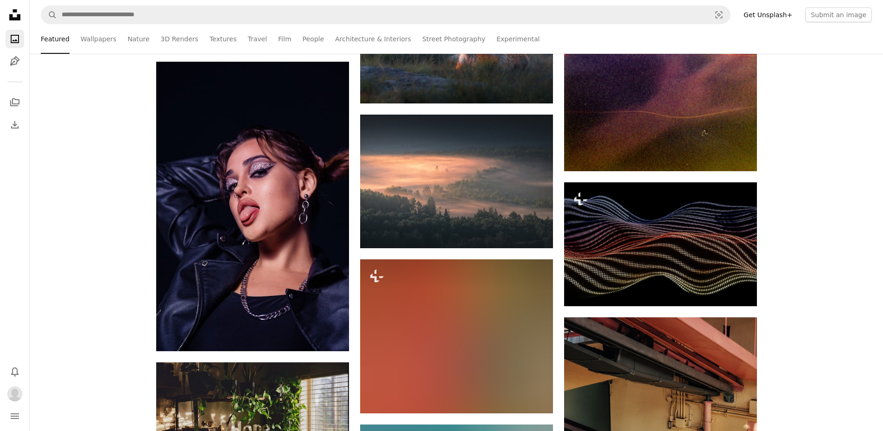
scroll to position [56390, 0]
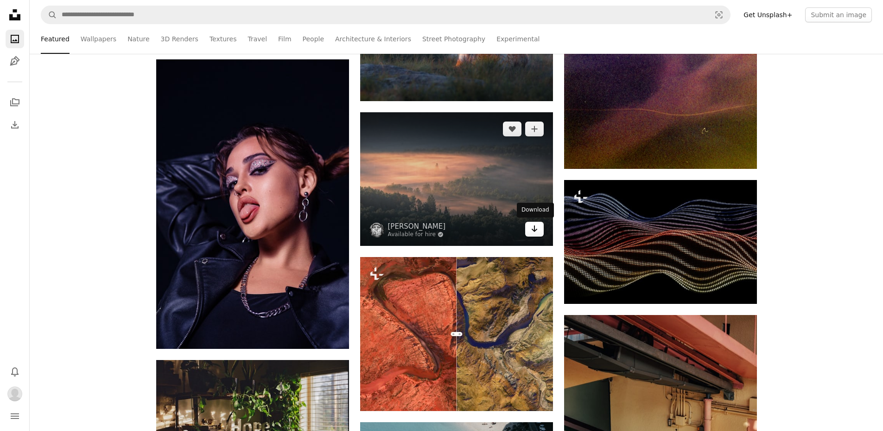
click at [538, 228] on icon "Arrow pointing down" at bounding box center [534, 228] width 7 height 11
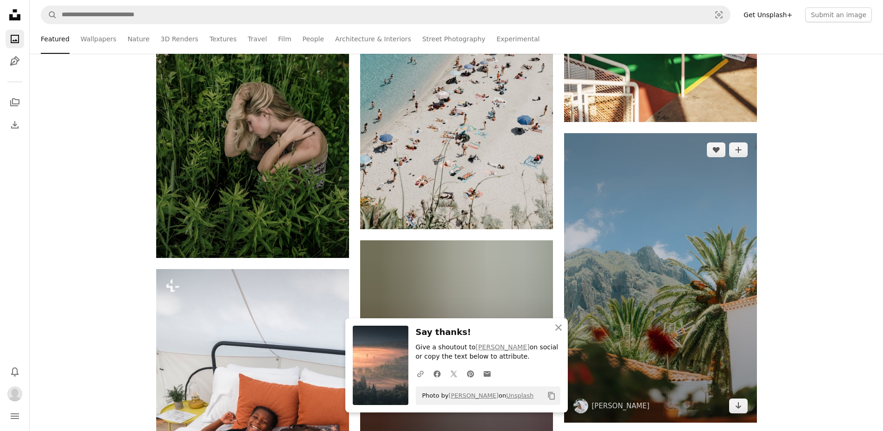
scroll to position [56900, 0]
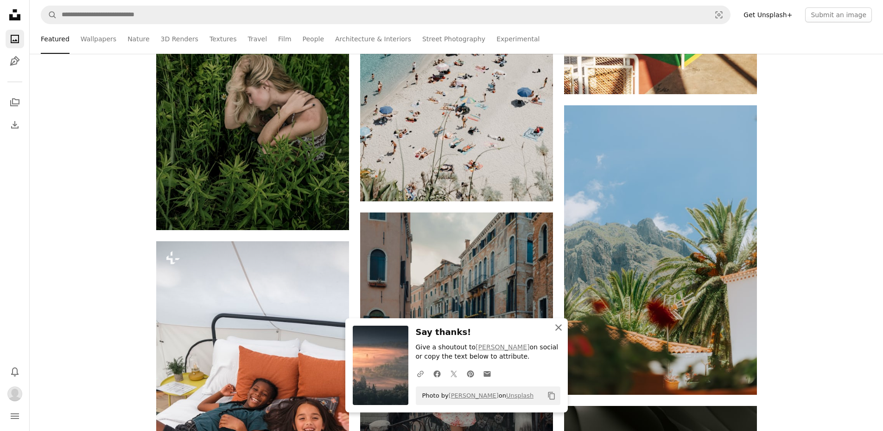
click at [561, 328] on icon "An X shape" at bounding box center [558, 327] width 11 height 11
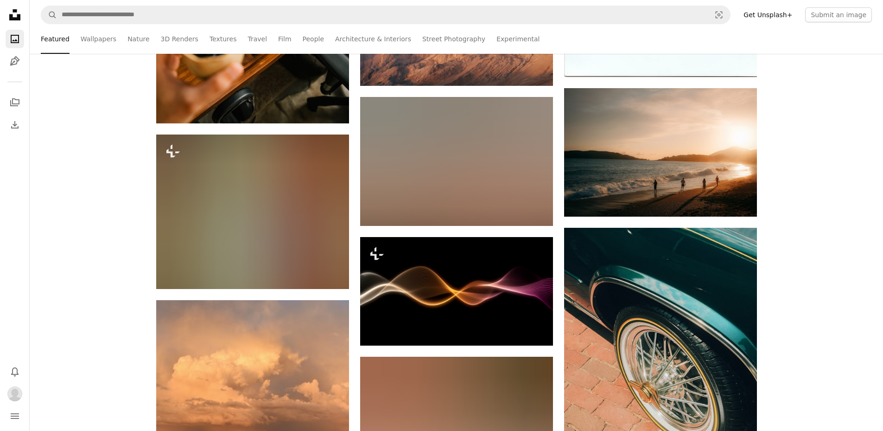
scroll to position [58662, 0]
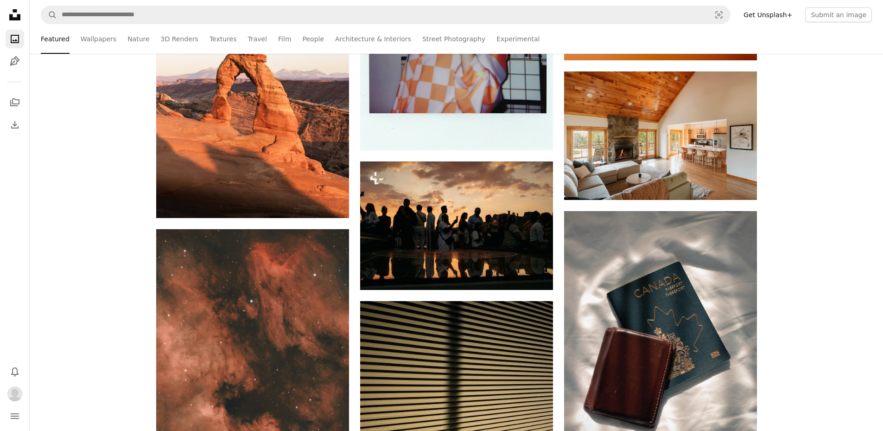
scroll to position [59683, 0]
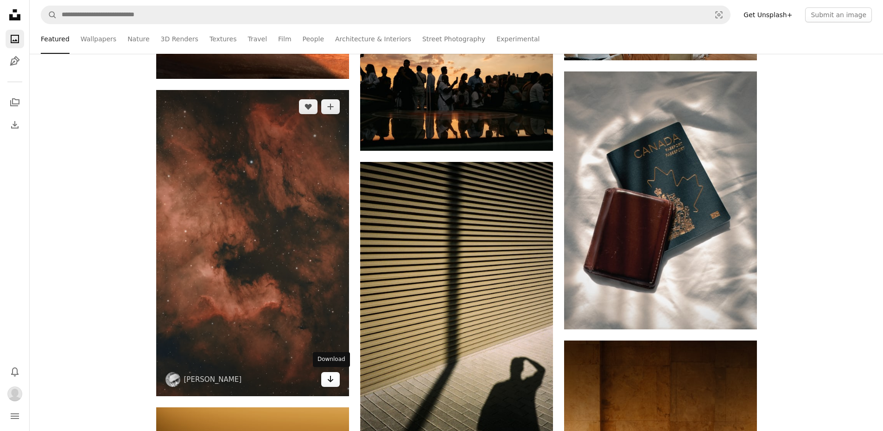
click at [332, 378] on icon "Download" at bounding box center [330, 379] width 6 height 6
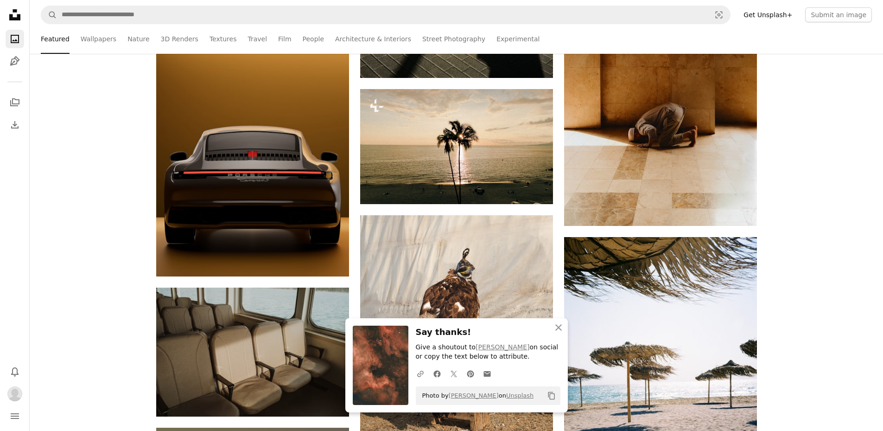
scroll to position [60054, 0]
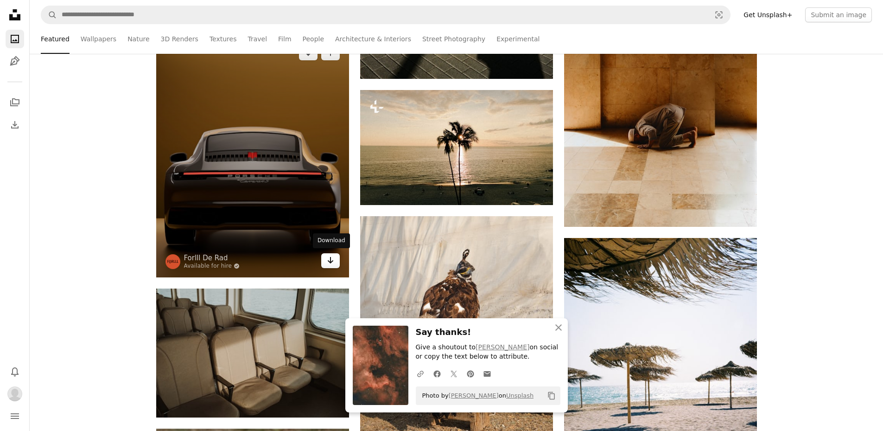
click at [329, 259] on icon "Arrow pointing down" at bounding box center [330, 260] width 7 height 11
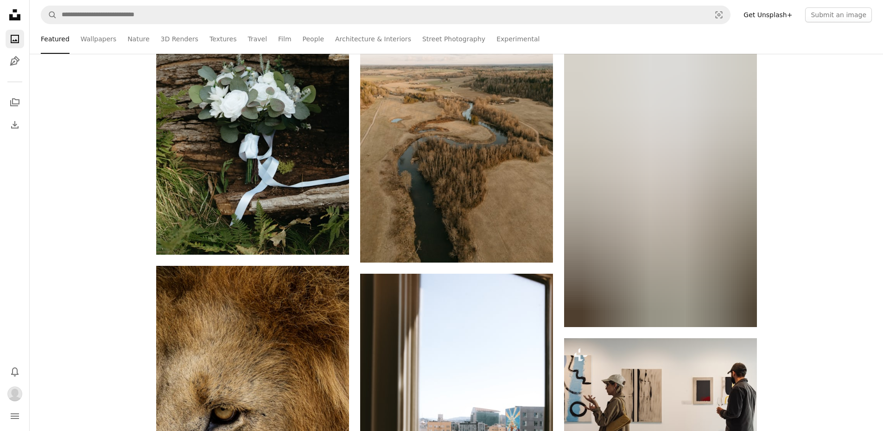
scroll to position [60517, 0]
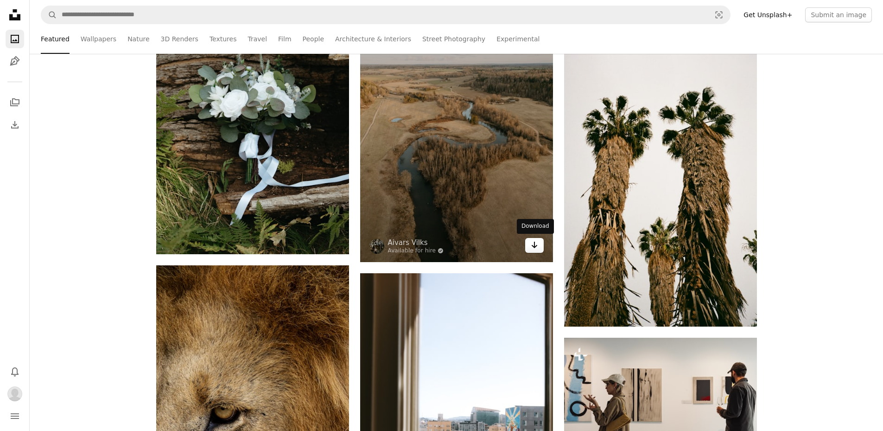
click at [538, 246] on icon "Arrow pointing down" at bounding box center [534, 244] width 7 height 11
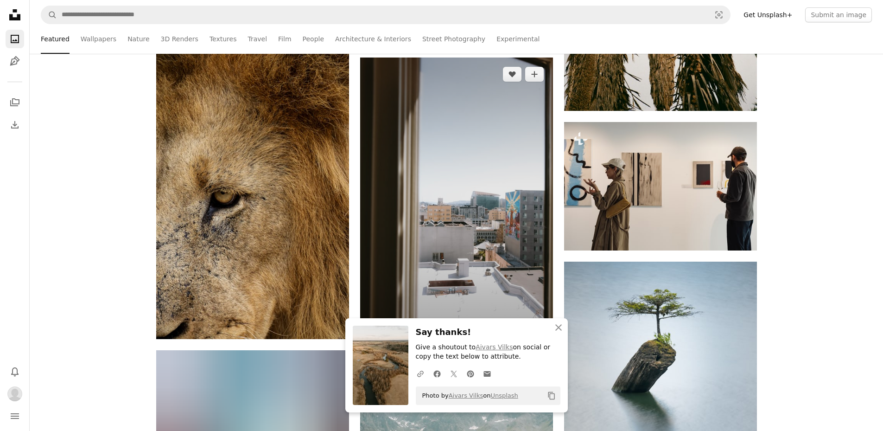
scroll to position [60749, 0]
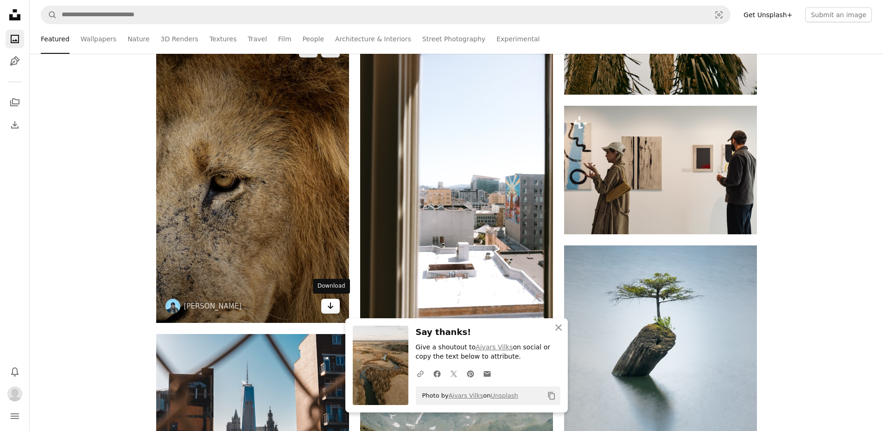
click at [327, 309] on icon "Arrow pointing down" at bounding box center [330, 305] width 7 height 11
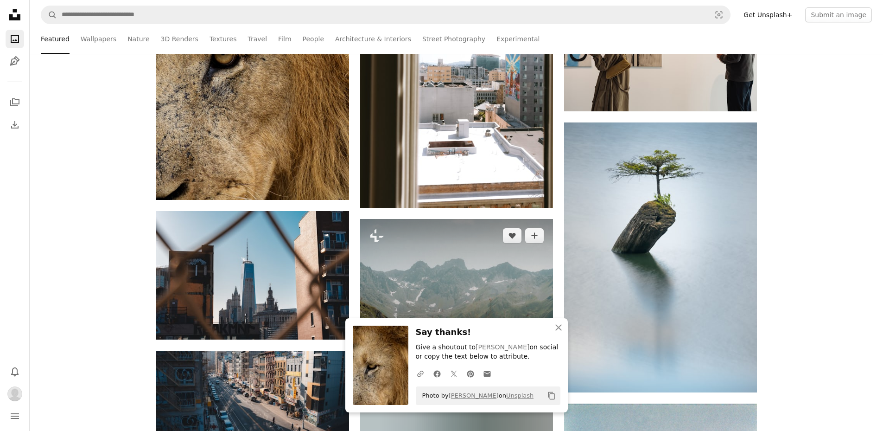
scroll to position [60888, 0]
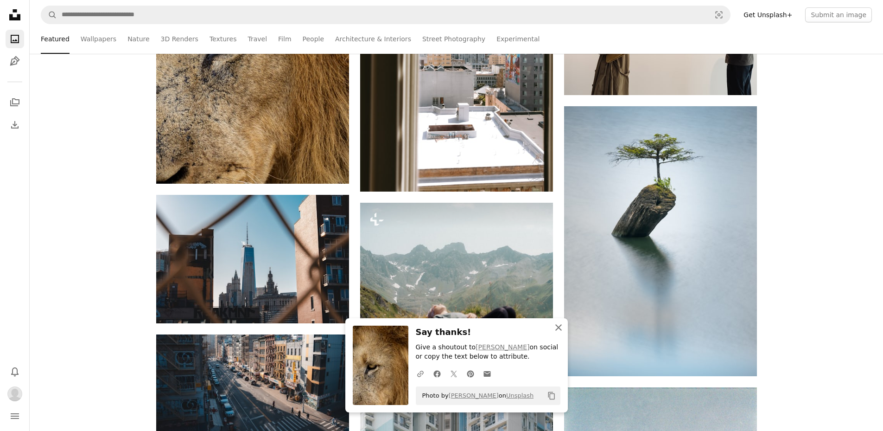
click at [560, 325] on icon "An X shape" at bounding box center [558, 327] width 11 height 11
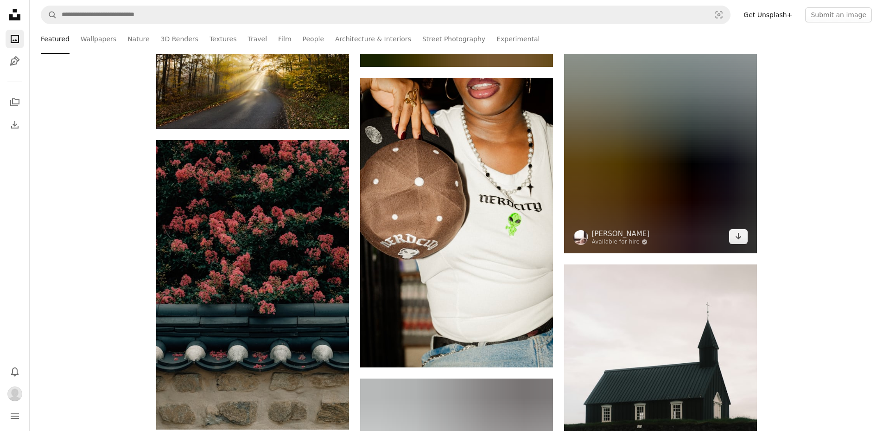
scroll to position [62326, 0]
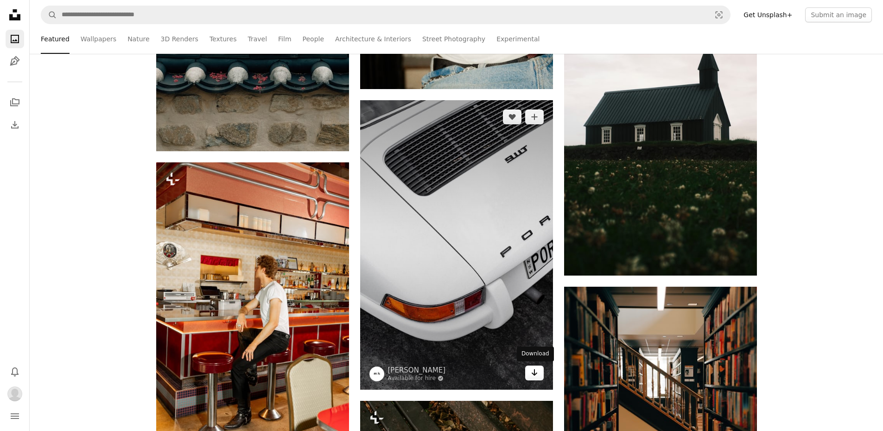
click at [534, 373] on icon "Arrow pointing down" at bounding box center [534, 372] width 7 height 11
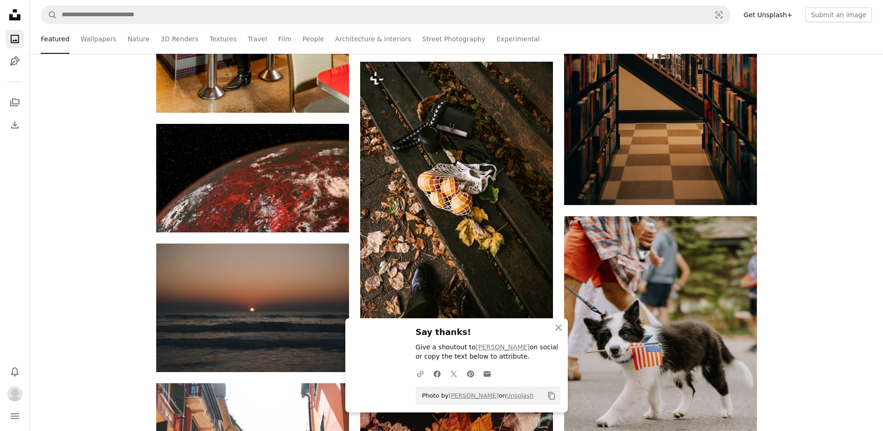
scroll to position [62697, 0]
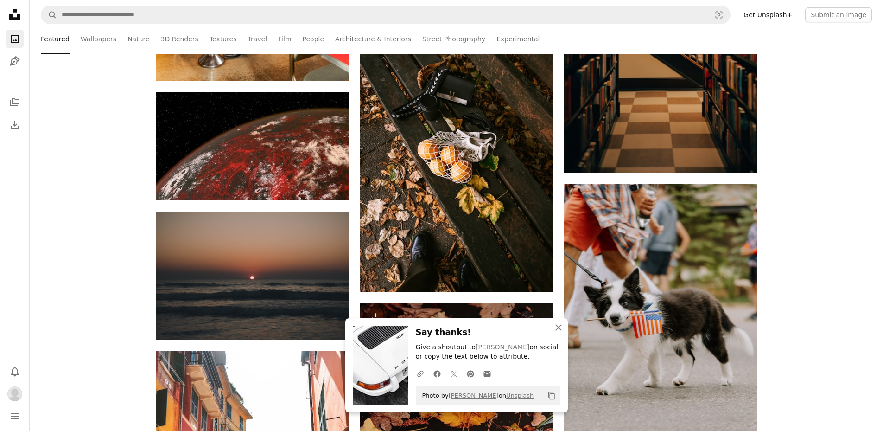
click at [559, 328] on icon "button" at bounding box center [559, 327] width 6 height 6
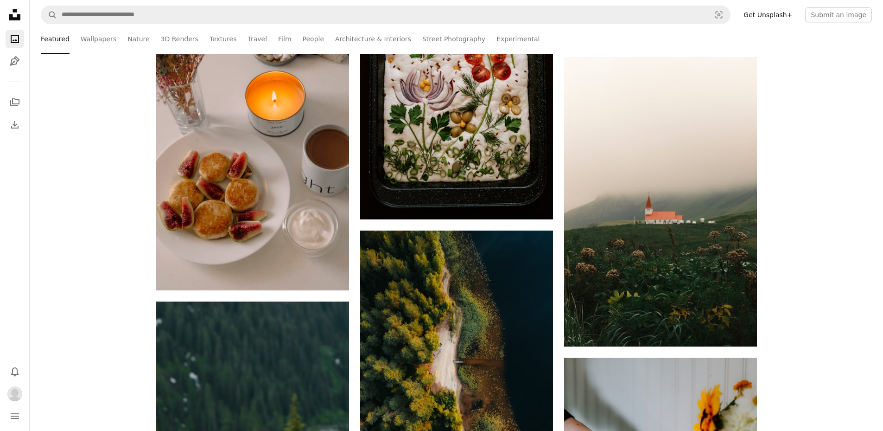
scroll to position [64134, 0]
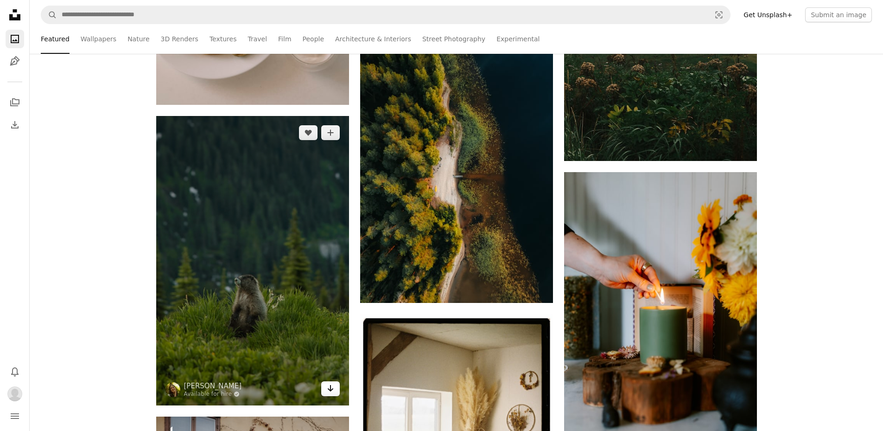
click at [327, 389] on icon "Arrow pointing down" at bounding box center [330, 388] width 7 height 11
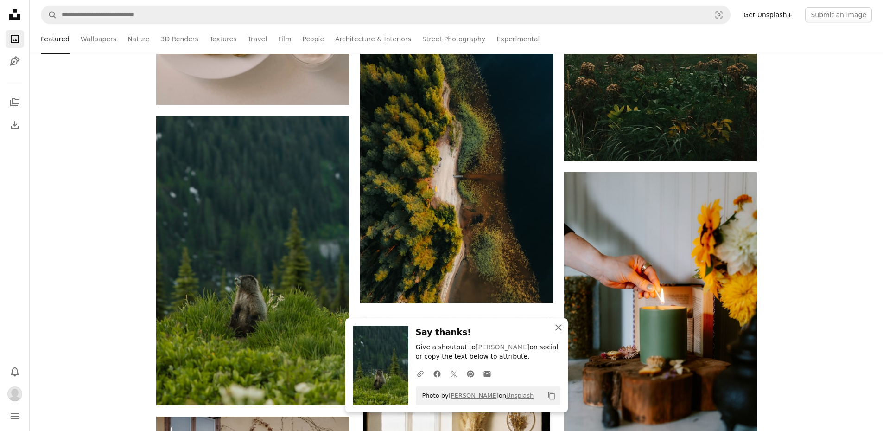
click at [559, 327] on icon "button" at bounding box center [559, 327] width 6 height 6
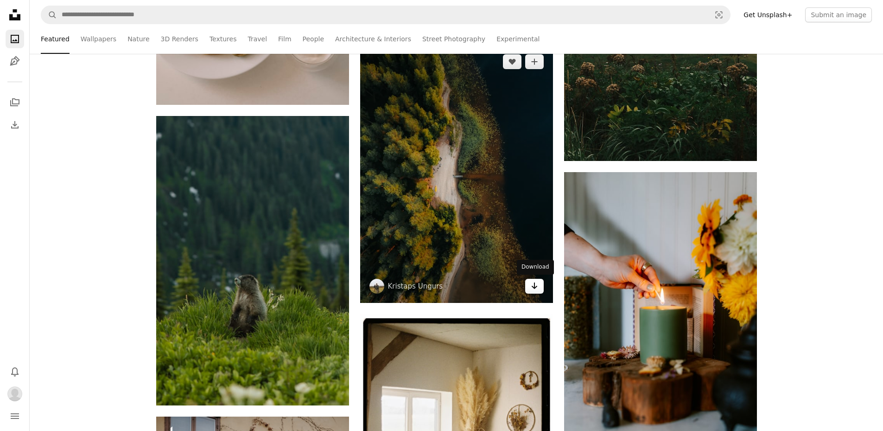
click at [534, 287] on icon "Arrow pointing down" at bounding box center [534, 285] width 7 height 11
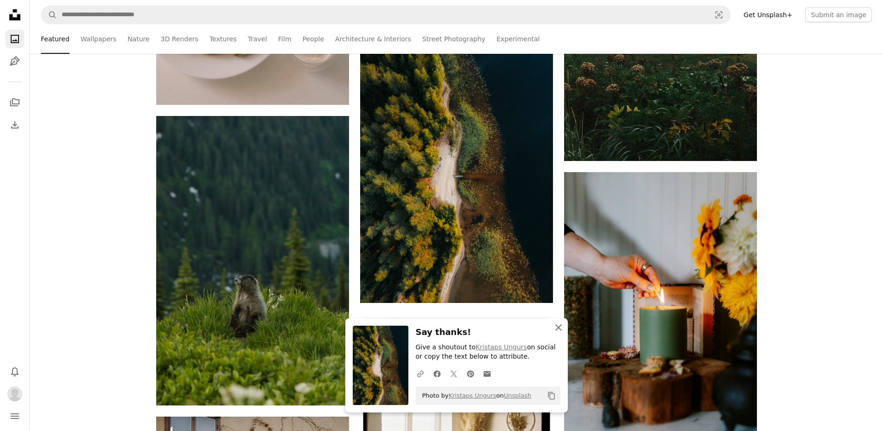
drag, startPoint x: 556, startPoint y: 327, endPoint x: 562, endPoint y: 316, distance: 13.1
click at [556, 327] on icon "An X shape" at bounding box center [558, 327] width 11 height 11
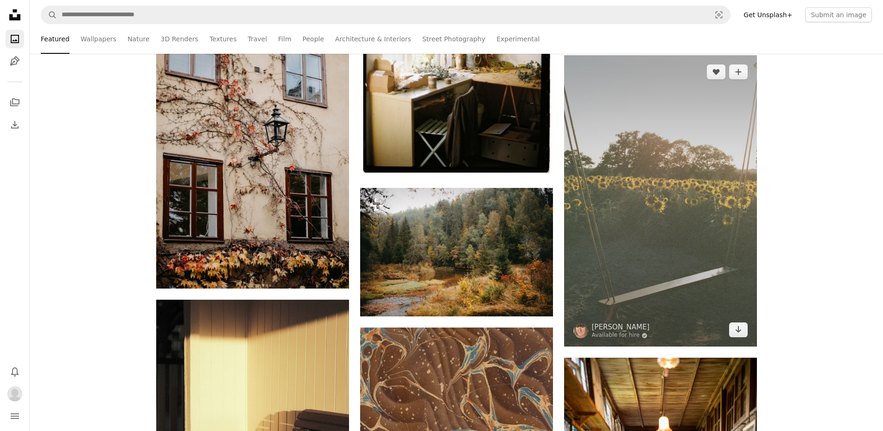
scroll to position [65061, 0]
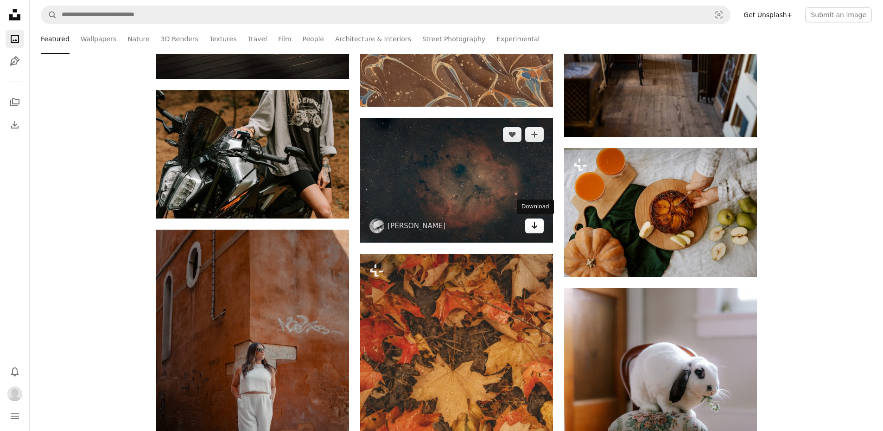
click at [537, 224] on icon "Arrow pointing down" at bounding box center [534, 225] width 7 height 11
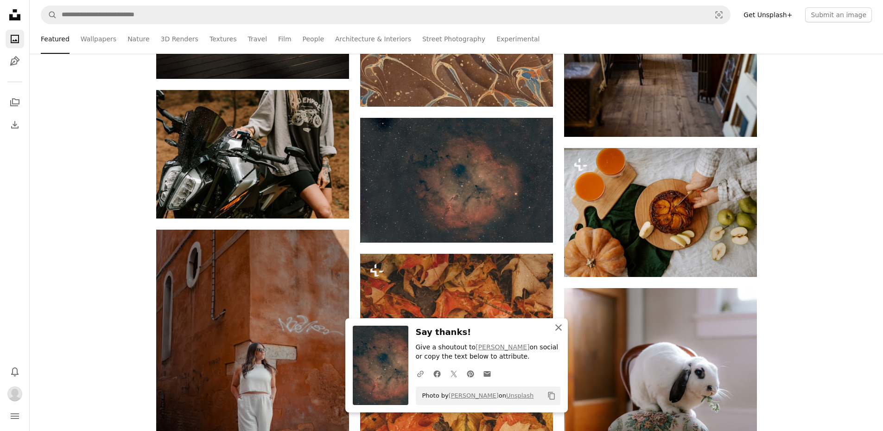
click at [560, 327] on icon "An X shape" at bounding box center [558, 327] width 11 height 11
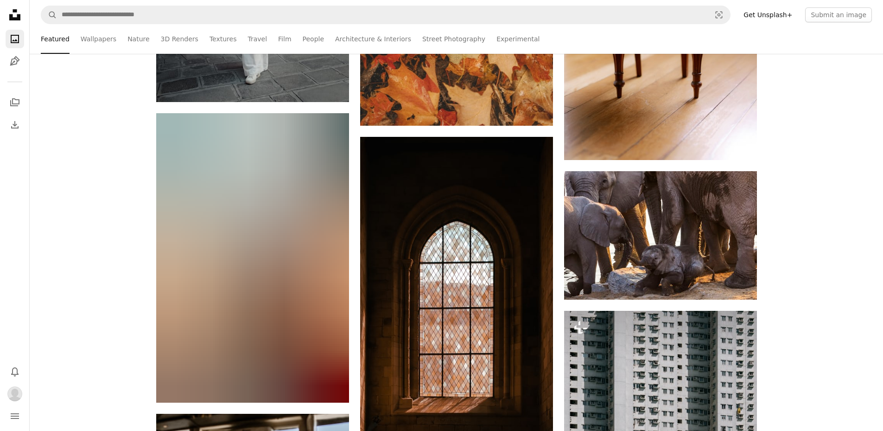
scroll to position [65850, 0]
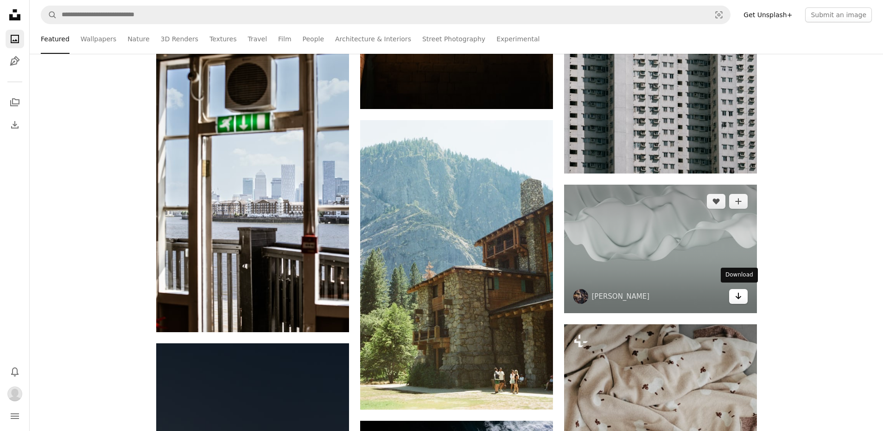
click at [739, 293] on icon "Download" at bounding box center [738, 296] width 6 height 6
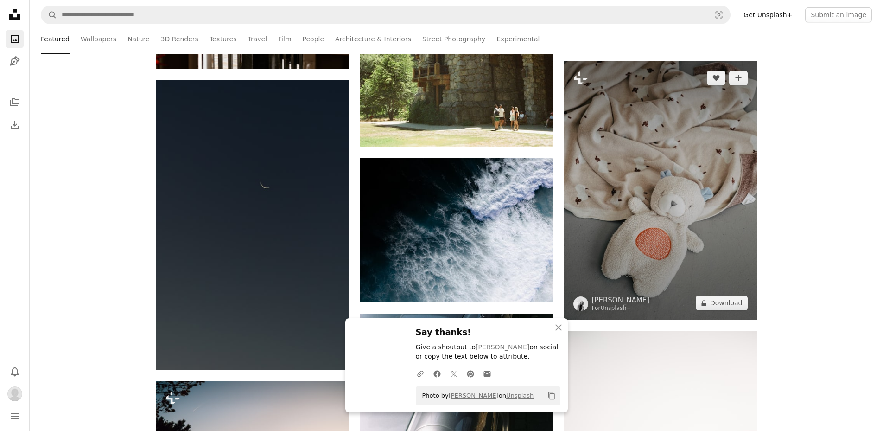
scroll to position [66128, 0]
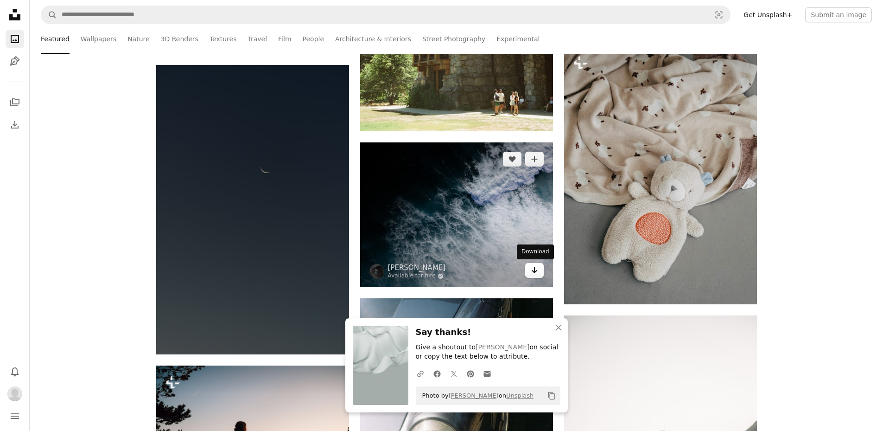
click at [535, 266] on icon "Arrow pointing down" at bounding box center [534, 269] width 7 height 11
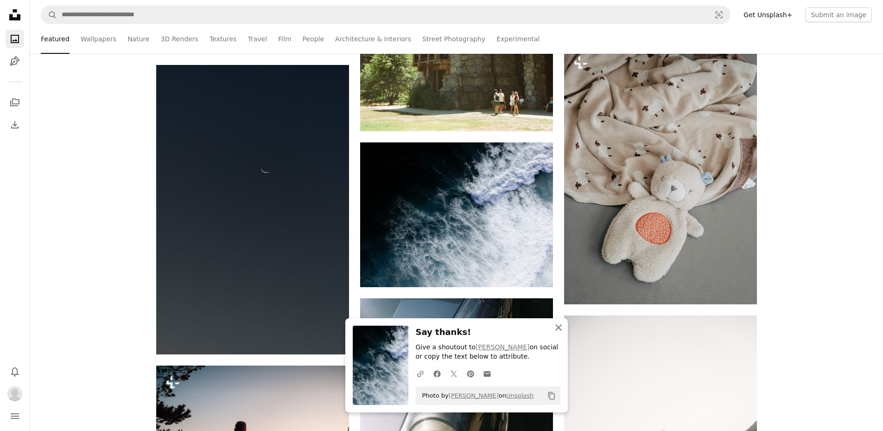
click at [561, 326] on icon "An X shape" at bounding box center [558, 327] width 11 height 11
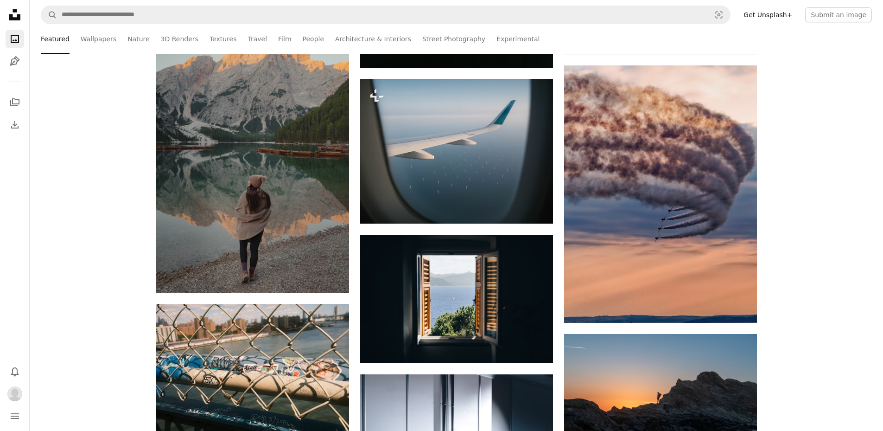
scroll to position [66638, 0]
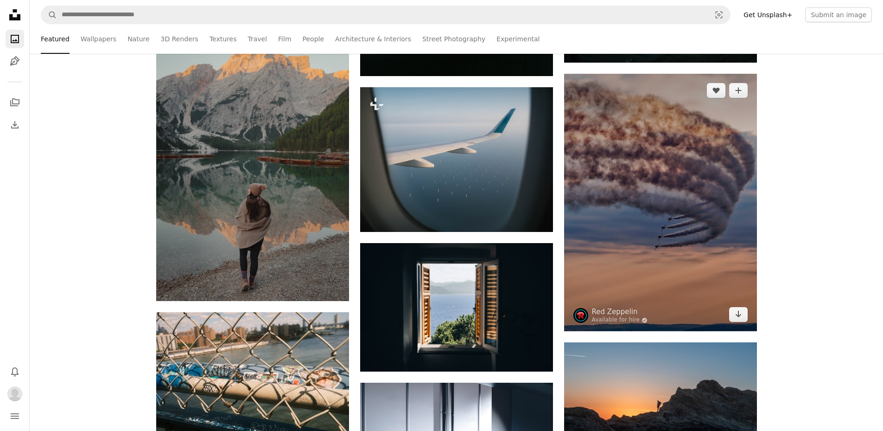
drag, startPoint x: 634, startPoint y: 230, endPoint x: 839, endPoint y: 181, distance: 210.4
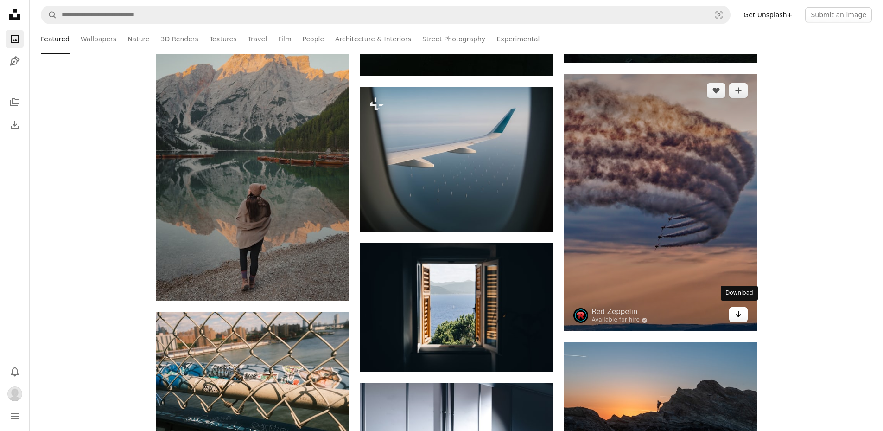
click at [740, 310] on icon "Arrow pointing down" at bounding box center [738, 313] width 7 height 11
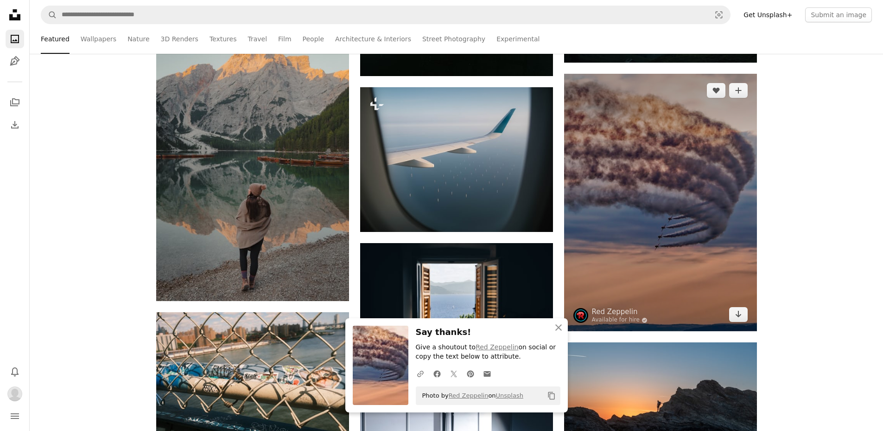
scroll to position [66777, 0]
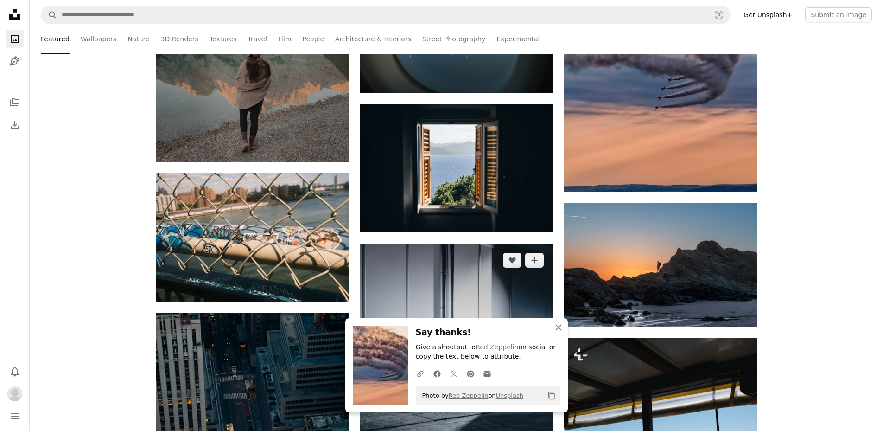
drag, startPoint x: 558, startPoint y: 325, endPoint x: 511, endPoint y: 275, distance: 69.2
click at [558, 325] on icon "An X shape" at bounding box center [558, 327] width 11 height 11
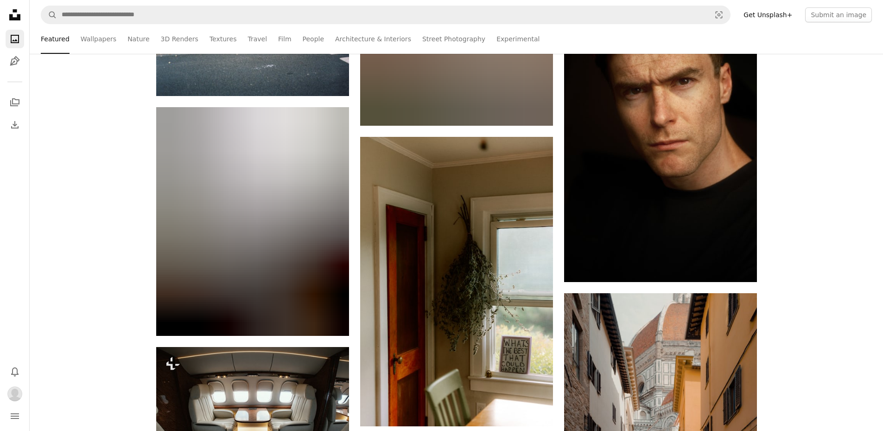
scroll to position [73083, 0]
